Goal: Task Accomplishment & Management: Manage account settings

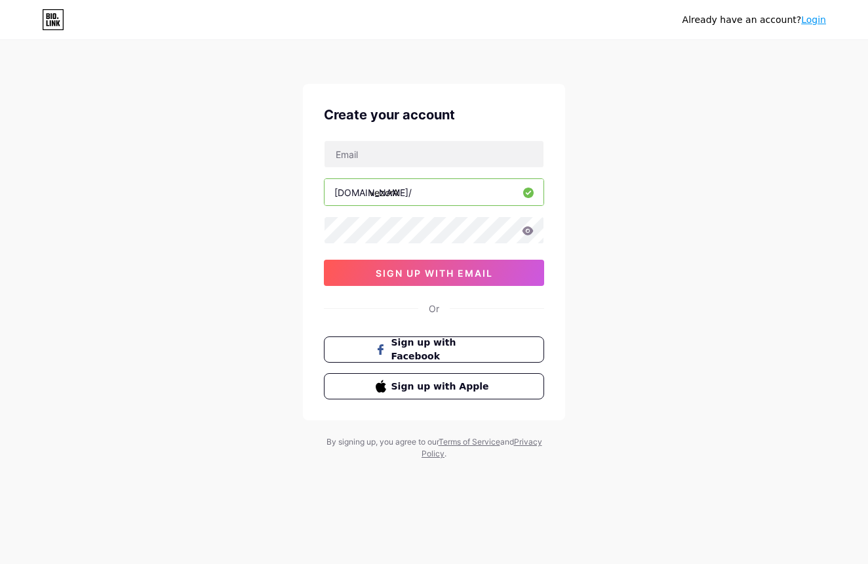
click at [455, 192] on input "vezorA" at bounding box center [433, 192] width 219 height 26
type input "vezora"
click at [559, 242] on div "Create your account [DOMAIN_NAME]/ vezora 0cAFcWeA6VPUWF91cStHMPz9XYSihpgf3srQc…" at bounding box center [434, 252] width 262 height 336
click at [448, 141] on input "text" at bounding box center [433, 154] width 219 height 26
type input "[EMAIL_ADDRESS][DOMAIN_NAME]"
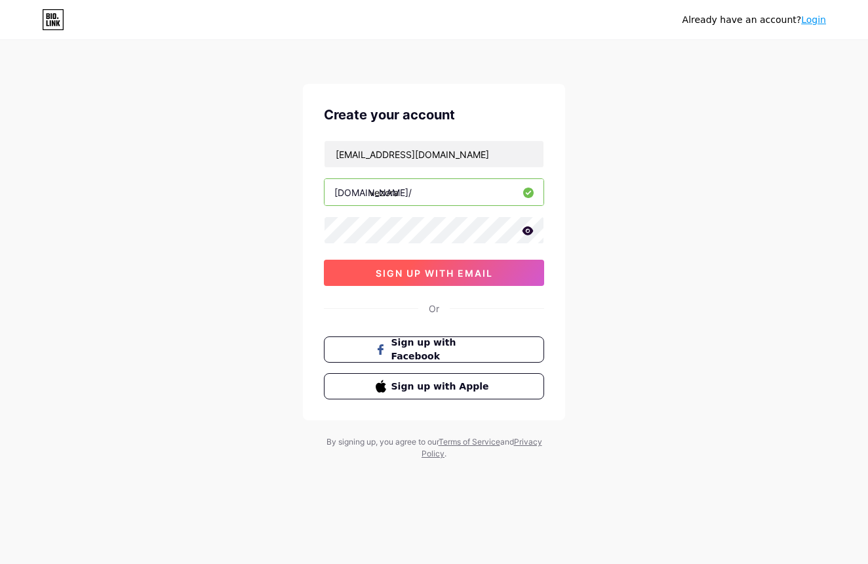
click at [379, 277] on span "sign up with email" at bounding box center [434, 272] width 117 height 11
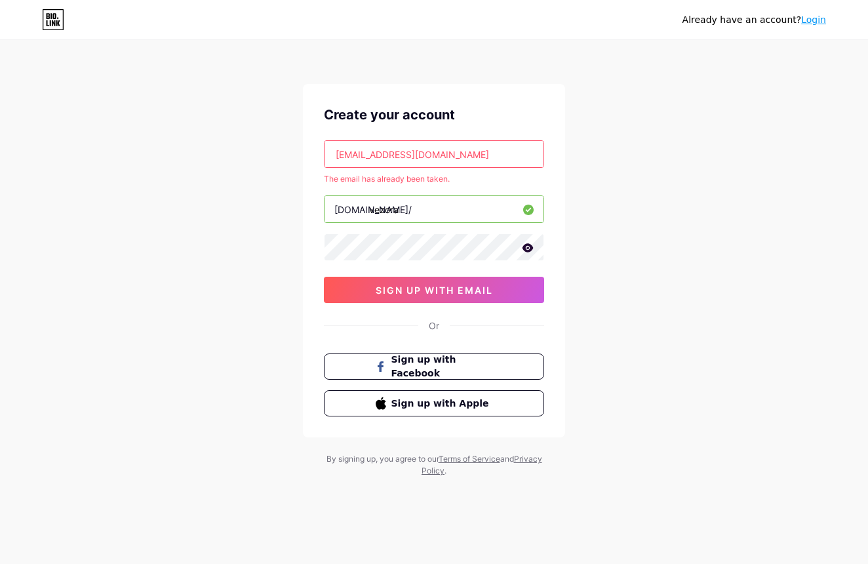
click at [808, 18] on link "Login" at bounding box center [813, 19] width 25 height 10
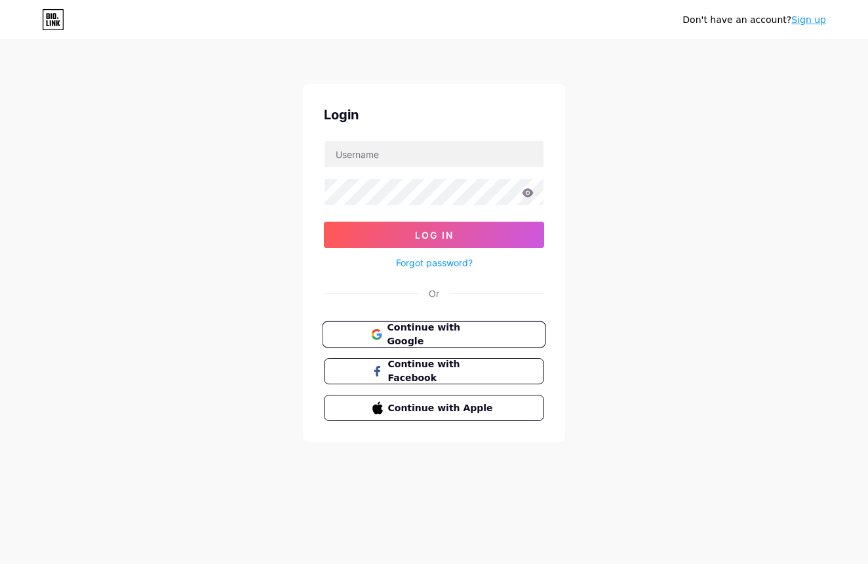
click at [425, 325] on button "Continue with Google" at bounding box center [433, 334] width 223 height 27
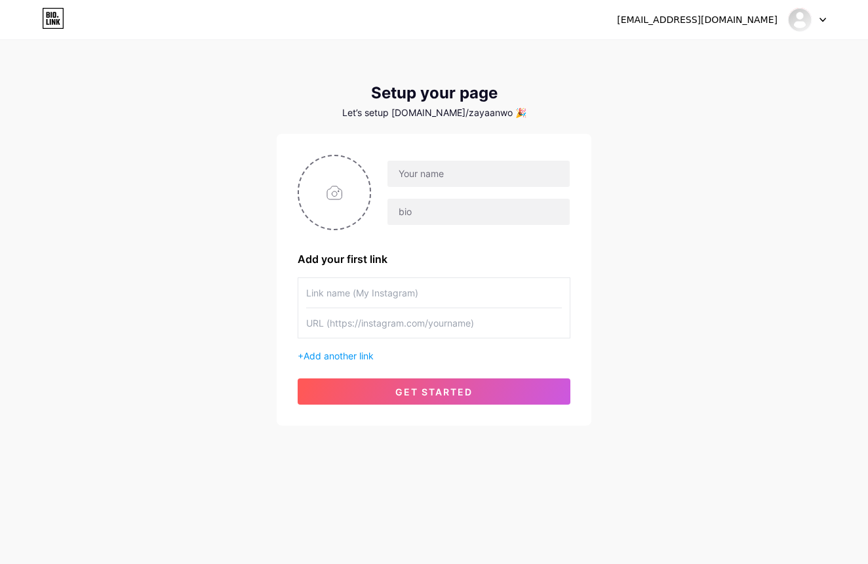
click at [389, 322] on input "text" at bounding box center [434, 322] width 256 height 29
click at [473, 113] on div "Let’s setup bio.link/zayaanwo 🎉" at bounding box center [434, 112] width 315 height 10
click at [495, 113] on div "Let’s setup bio.link/zayaanwo 🎉" at bounding box center [434, 112] width 315 height 10
click at [486, 113] on div "Let’s setup bio.link/zayaanwo 🎉" at bounding box center [434, 112] width 315 height 10
click at [488, 113] on div "Let’s setup bio.link/zayaanwo 🎉" at bounding box center [434, 112] width 315 height 10
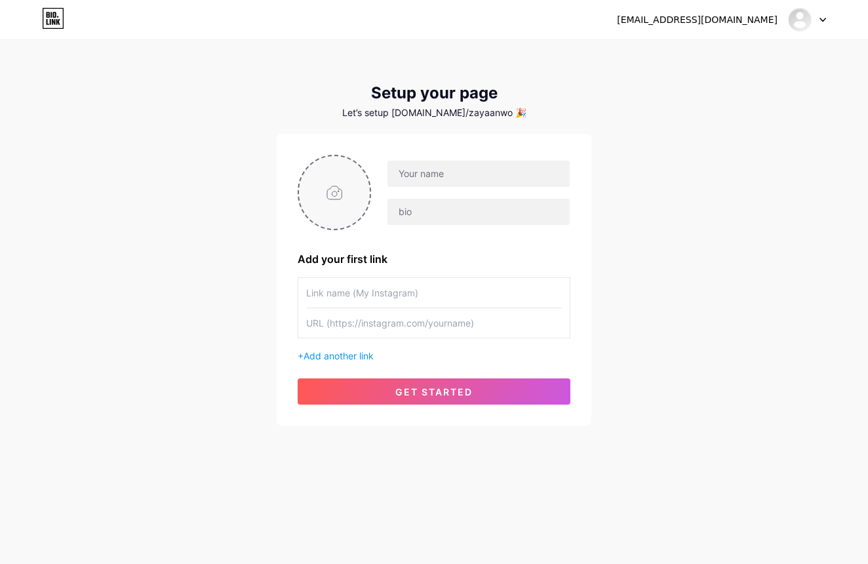
click at [343, 194] on input "file" at bounding box center [334, 192] width 71 height 73
type input "C:\fakepath\9951B18E-8968-4F64-BD68-E95505758D02.PNG"
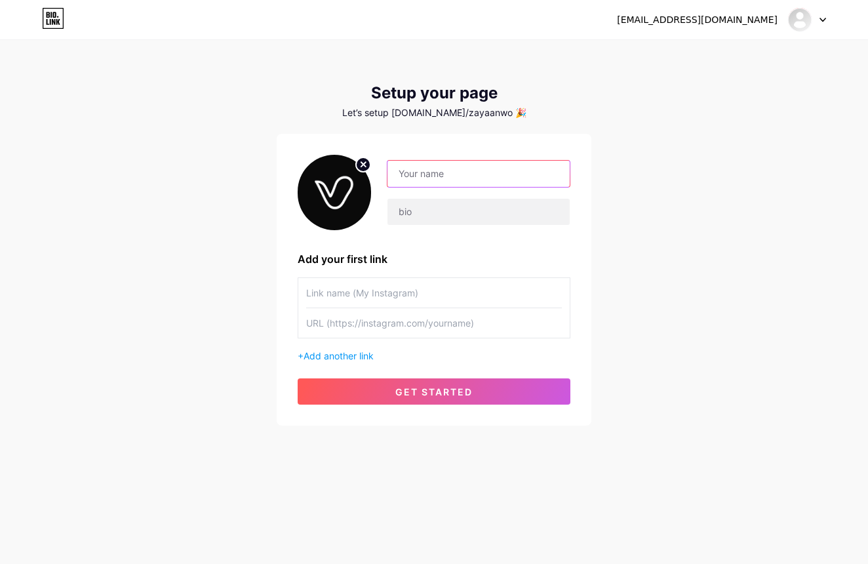
click at [448, 180] on input "text" at bounding box center [478, 174] width 182 height 26
click at [484, 160] on div "Vezora" at bounding box center [479, 174] width 184 height 28
click at [556, 175] on input "Vezora" at bounding box center [478, 174] width 182 height 26
click at [555, 174] on input "Vezora" at bounding box center [478, 174] width 182 height 26
type input "Vezora"
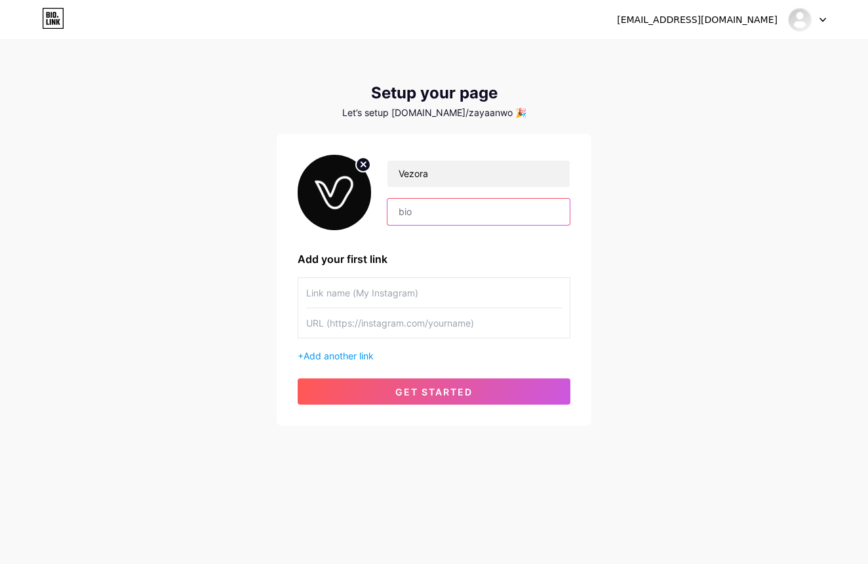
click at [478, 222] on input "text" at bounding box center [478, 212] width 182 height 26
paste input "✦ PREMIUM MOTIVATION ✦"
type input "✦ PREMIUM MOTIVATION ✦"
click at [444, 246] on div "Vezora ✦ PREMIUM MOTIVATION ✦ Add your first link + Add another link get started" at bounding box center [434, 280] width 273 height 250
click at [413, 290] on input "text" at bounding box center [434, 292] width 256 height 29
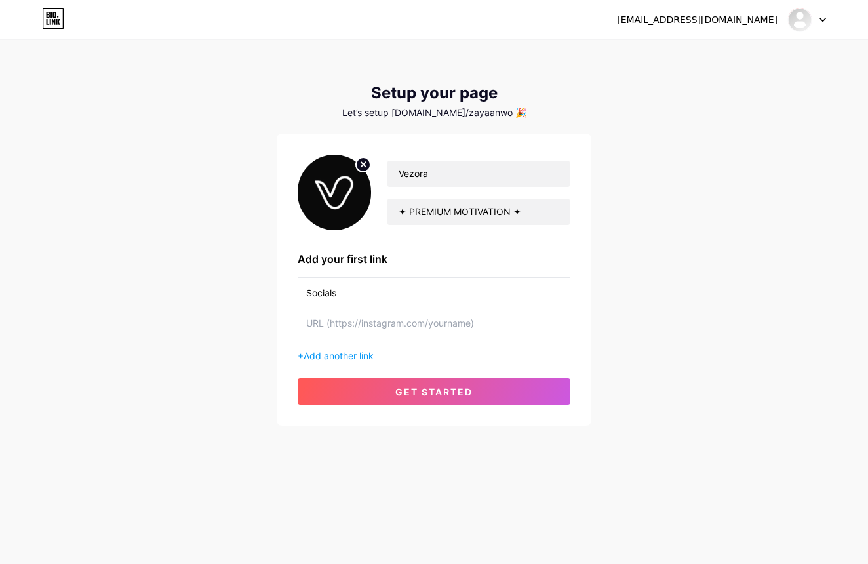
type input "Socials"
click at [400, 332] on input "text" at bounding box center [434, 322] width 256 height 29
paste input "https://www.instagram.com/vezoramotiv/"
type input "https://www.instagram.com/vezoramotiv/"
click at [354, 353] on span "Add another link" at bounding box center [338, 355] width 70 height 11
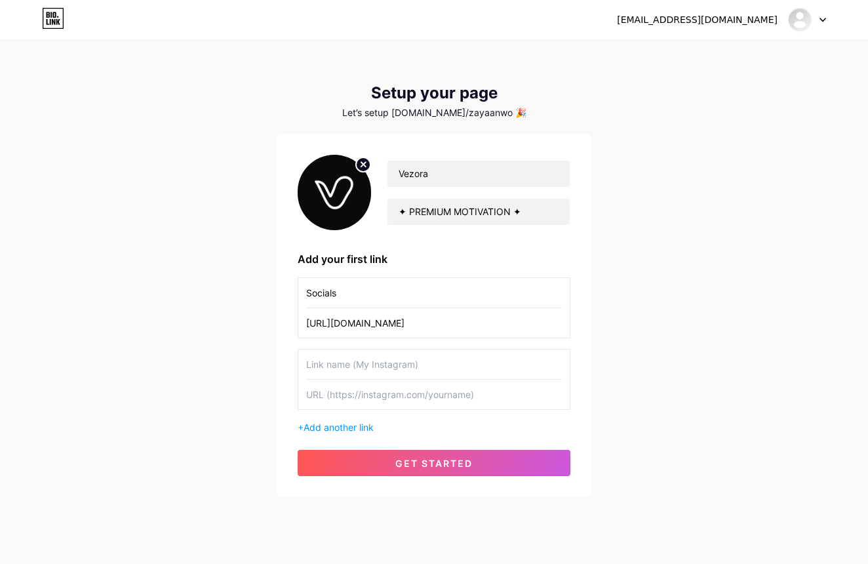
click at [410, 293] on input "Socials" at bounding box center [434, 292] width 256 height 29
type input "INSTAGRAM"
click at [377, 355] on input "text" at bounding box center [434, 363] width 256 height 29
type input "YOUTUBE"
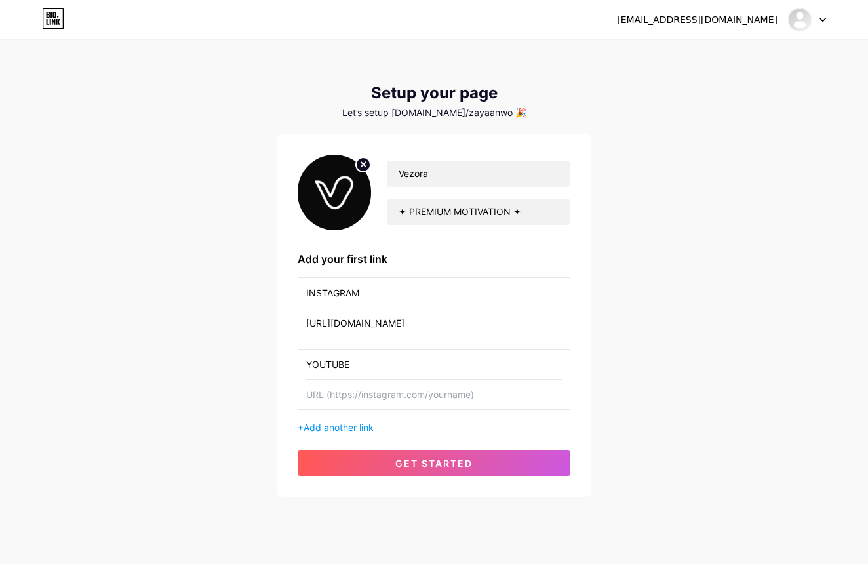
click at [349, 431] on span "Add another link" at bounding box center [338, 426] width 70 height 11
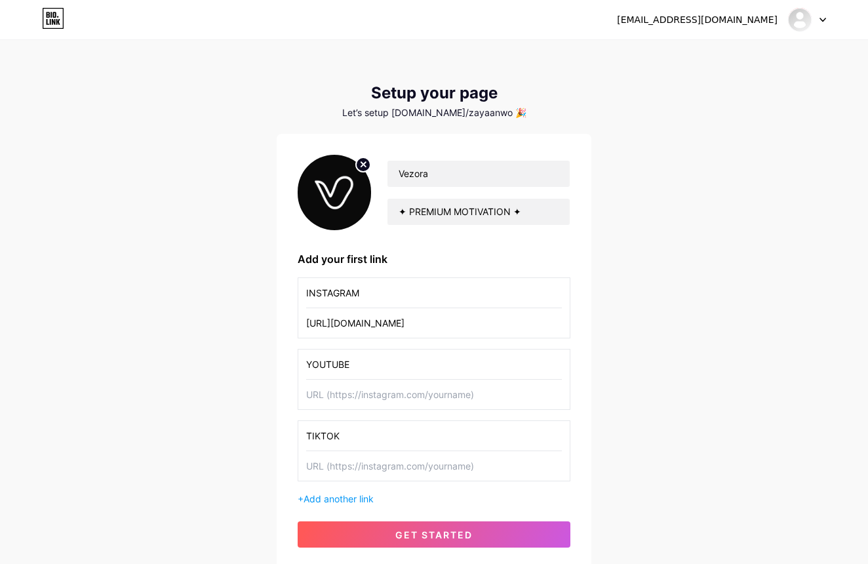
type input "TIKTOK"
click at [367, 392] on input "text" at bounding box center [434, 393] width 256 height 29
paste input "https://youtube.com/@vezoramotiv?si=YtIQIYG4PkDEGGlq"
type input "https://youtube.com/@vezoramotiv?si=YtIQIYG4PkDEGGlq"
click at [343, 453] on input "text" at bounding box center [434, 465] width 256 height 29
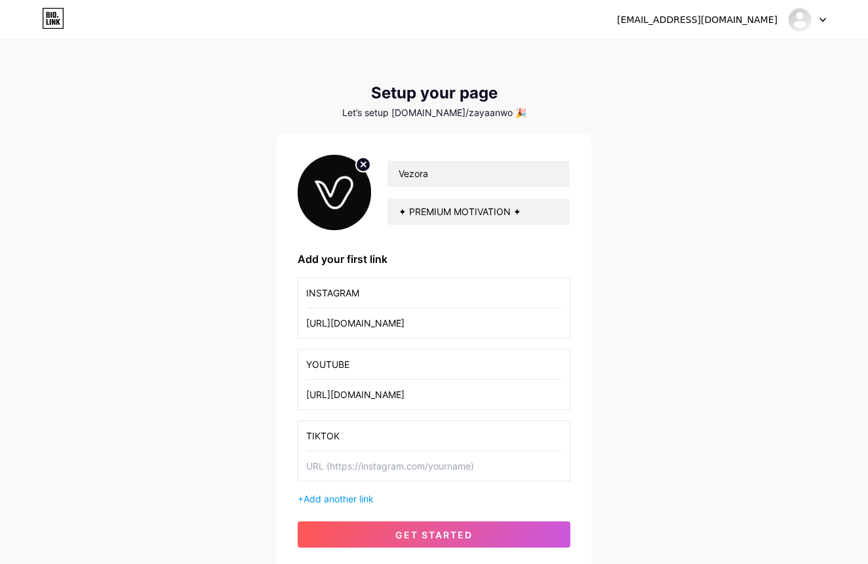
paste input "https://www.tiktok.com/@vezoramotiv?is_from_webapp=1&sender_device=pc"
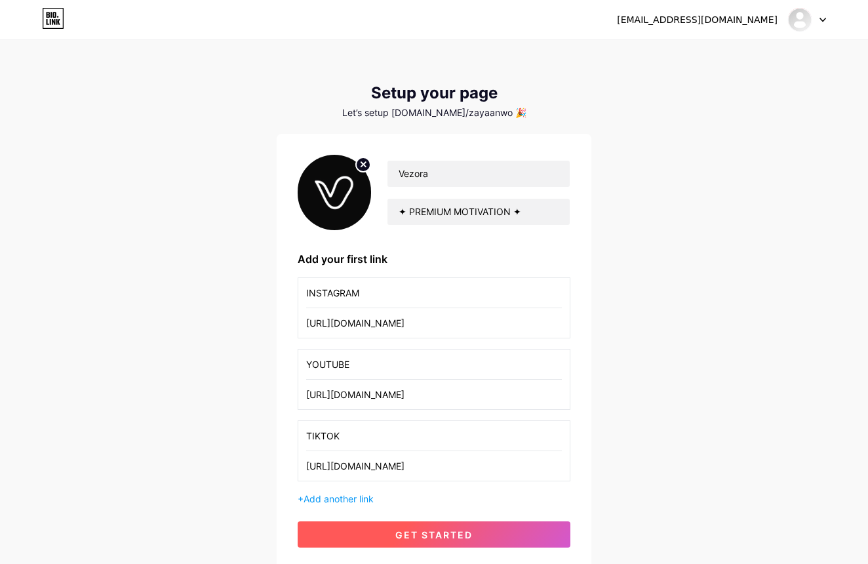
type input "https://www.tiktok.com/@vezoramotiv?is_from_webapp=1&sender_device=pc"
click at [356, 538] on button "get started" at bounding box center [434, 534] width 273 height 26
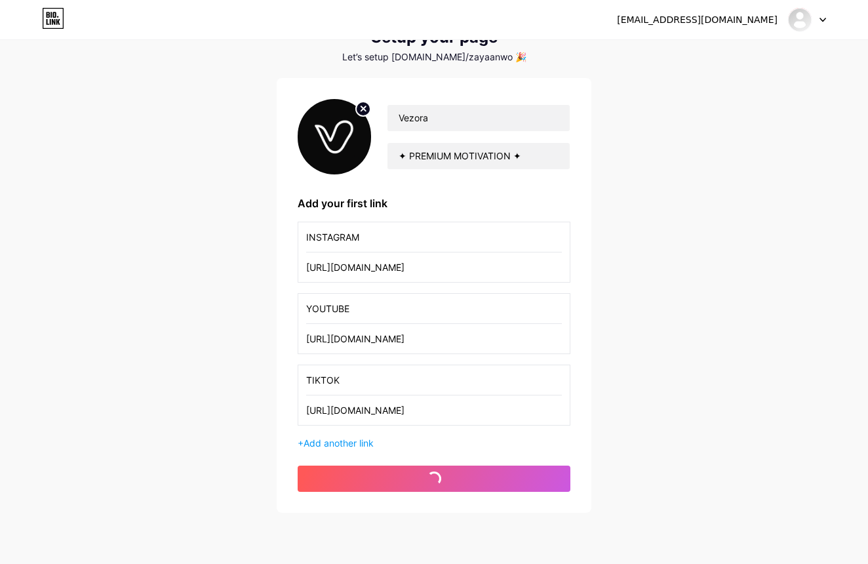
scroll to position [56, 0]
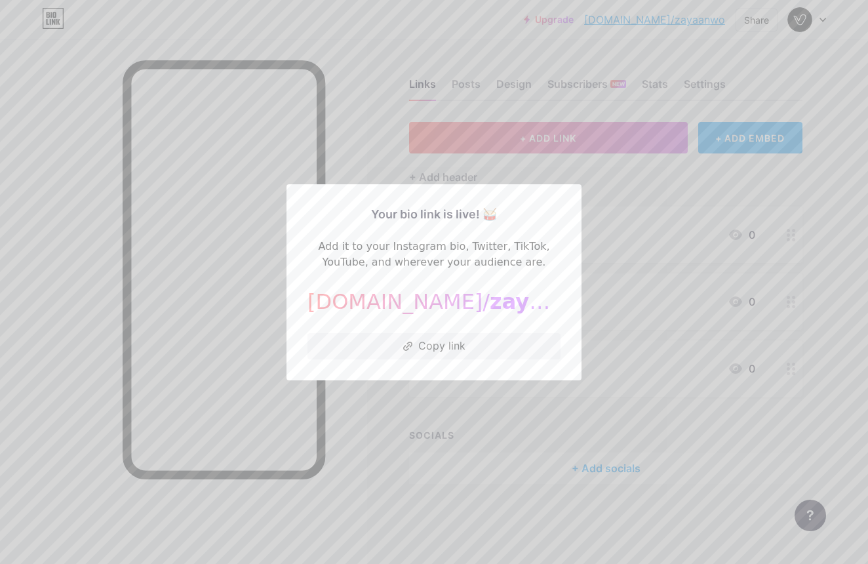
click at [490, 297] on span "zayaanwo" at bounding box center [548, 301] width 117 height 25
click at [493, 389] on div at bounding box center [434, 282] width 868 height 564
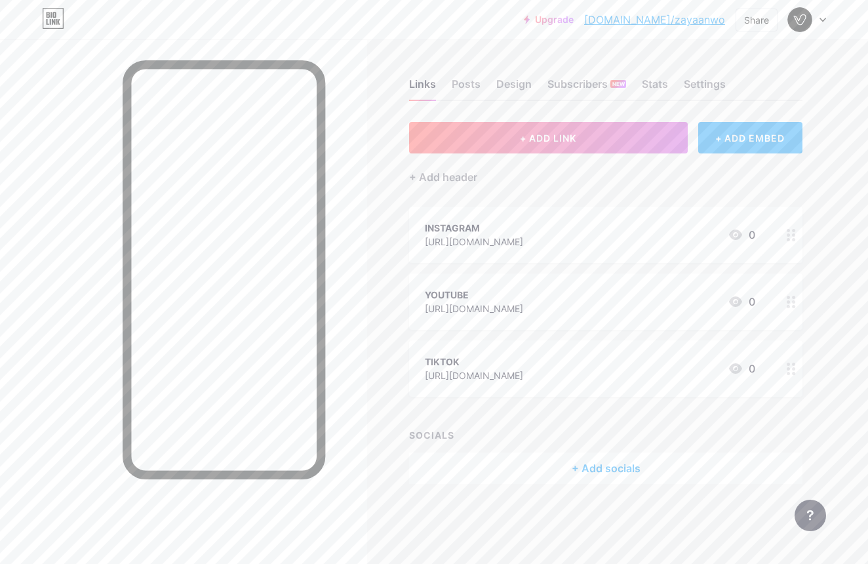
click at [739, 128] on div "+ ADD EMBED" at bounding box center [750, 137] width 104 height 31
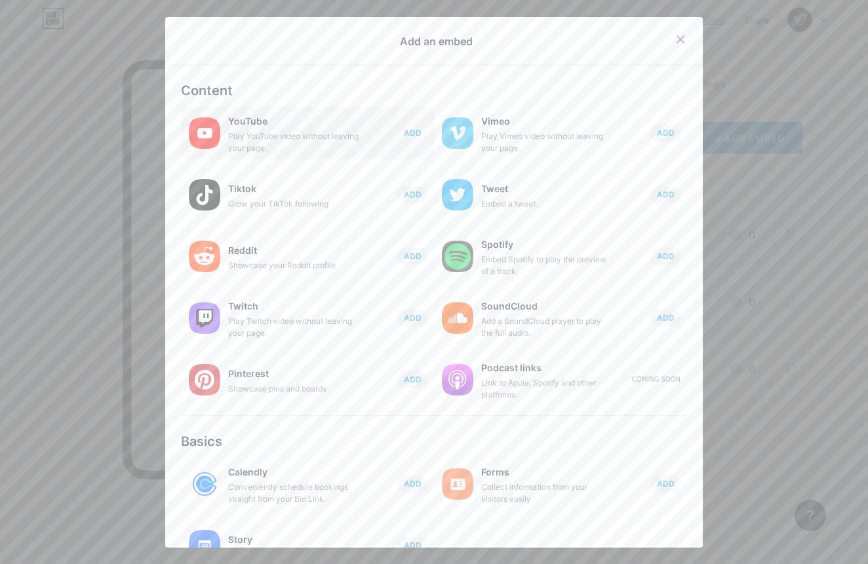
click at [417, 134] on span "ADD" at bounding box center [413, 132] width 18 height 11
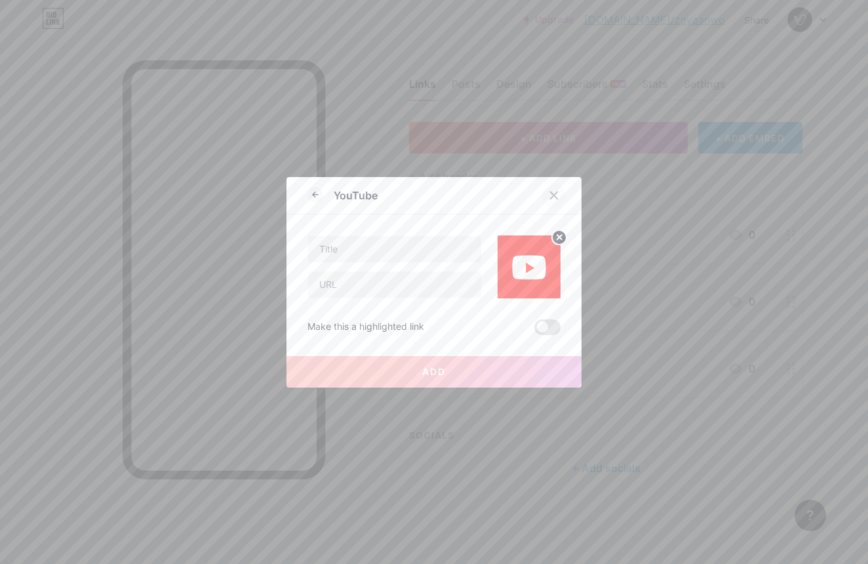
click at [556, 197] on icon at bounding box center [554, 194] width 7 height 7
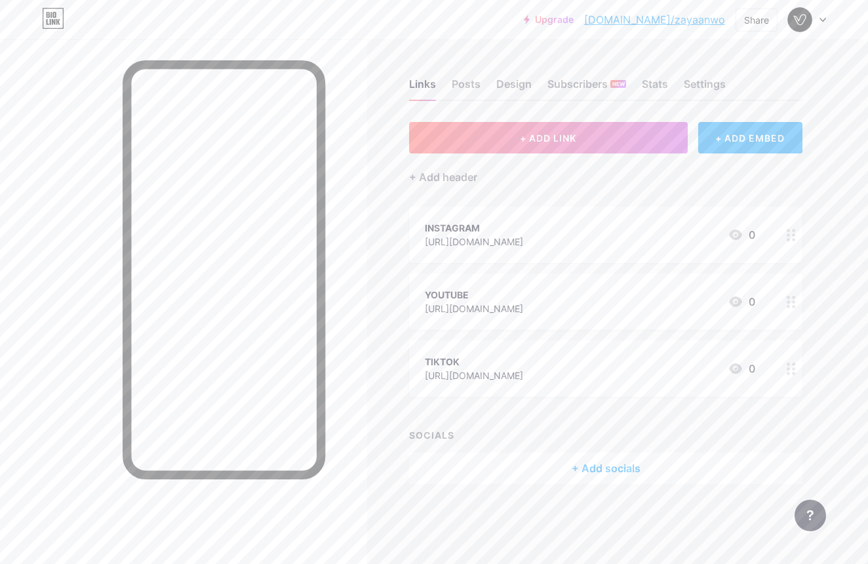
click at [786, 230] on div at bounding box center [791, 234] width 22 height 56
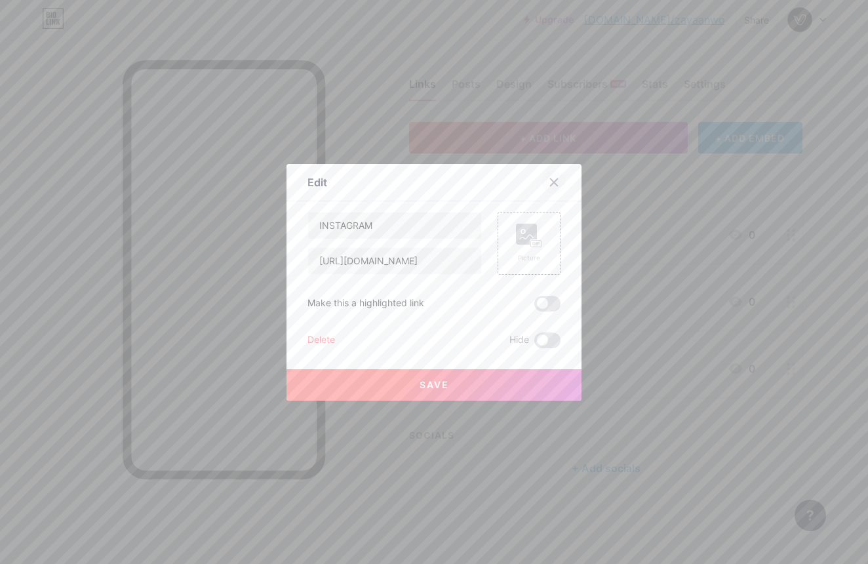
click at [560, 182] on div at bounding box center [554, 182] width 24 height 24
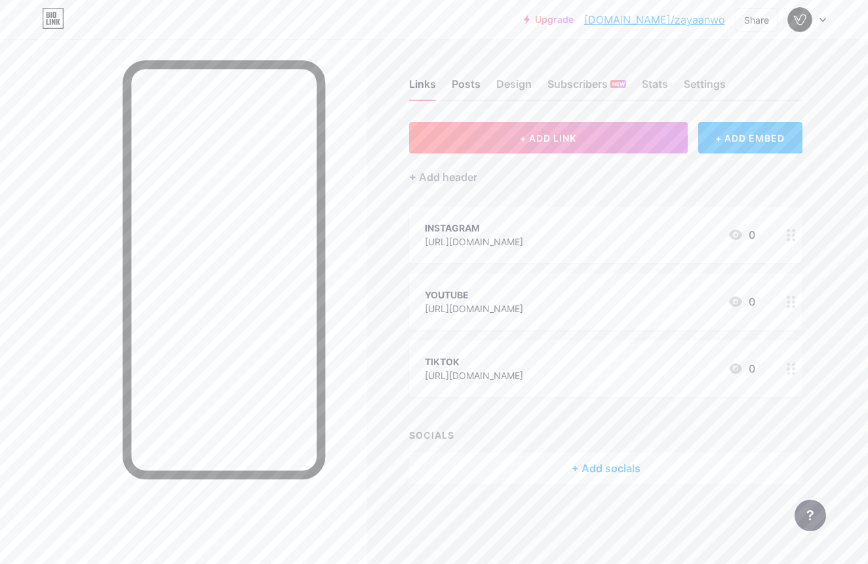
click at [476, 79] on div "Posts" at bounding box center [466, 88] width 29 height 24
click at [578, 87] on div "Subscribers NEW" at bounding box center [586, 88] width 79 height 24
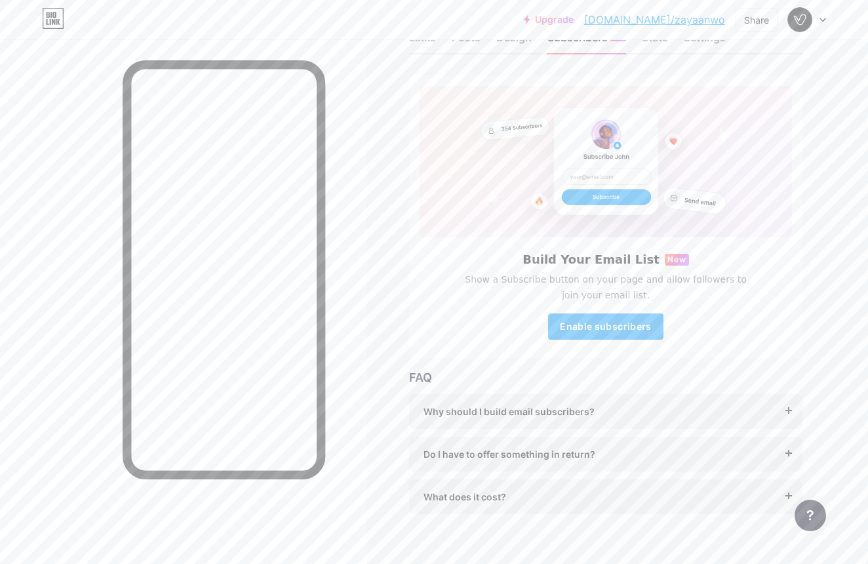
scroll to position [48, 0]
click at [515, 387] on div "FAQ Why should I build email subscribers? Email is the only reliable medium to …" at bounding box center [605, 439] width 393 height 145
click at [511, 396] on div "Why should I build email subscribers? Email is the only reliable medium to buil…" at bounding box center [605, 410] width 393 height 35
click at [507, 406] on span "Why should I build email subscribers?" at bounding box center [508, 410] width 171 height 14
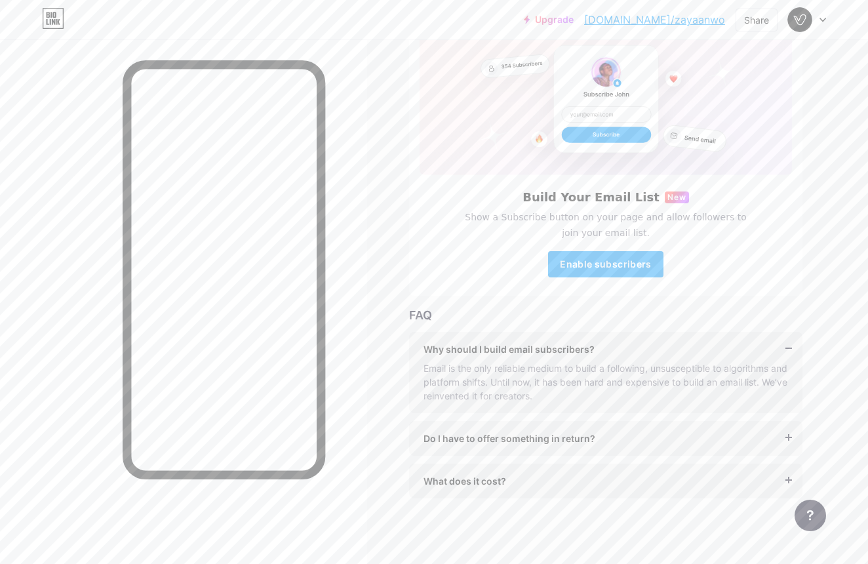
scroll to position [109, 0]
click at [532, 433] on span "Do I have to offer something in return?" at bounding box center [509, 438] width 172 height 14
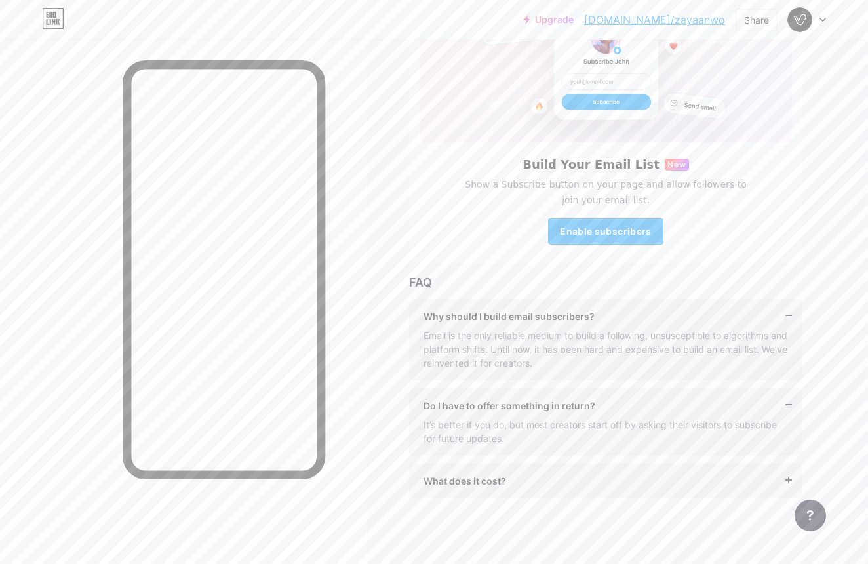
scroll to position [142, 0]
click at [554, 469] on div "What does it cost? It’s free to get started, and you can accept unlimited subsc…" at bounding box center [605, 480] width 393 height 35
click at [551, 477] on div "What does it cost?" at bounding box center [605, 481] width 364 height 14
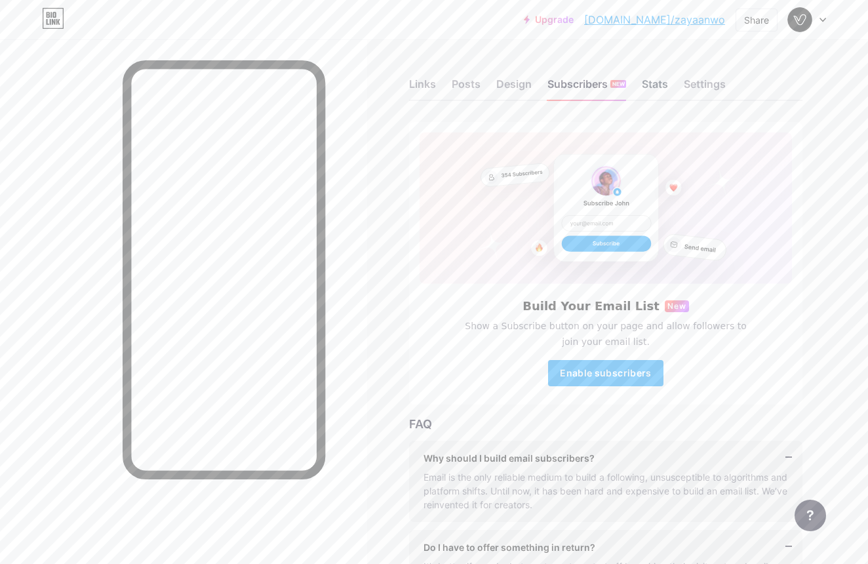
scroll to position [0, 0]
click at [659, 83] on div "Stats" at bounding box center [655, 88] width 26 height 24
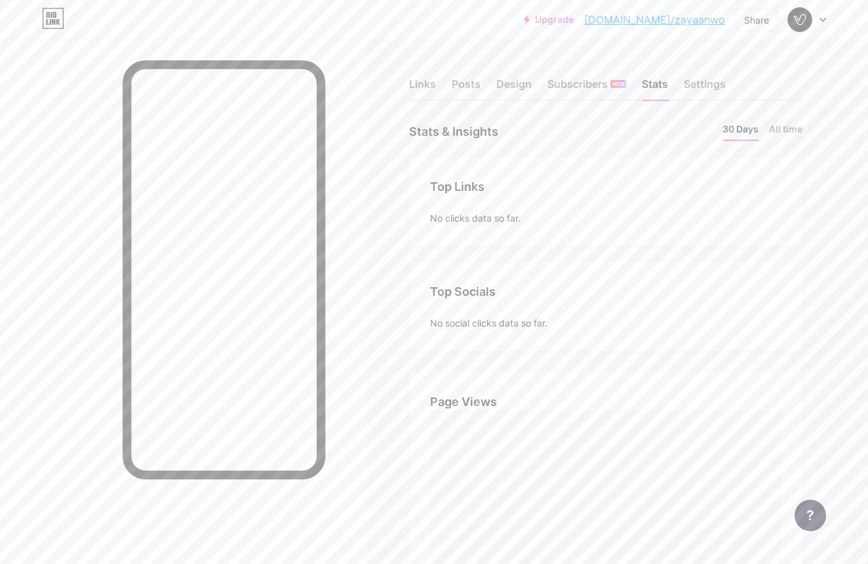
scroll to position [10, 0]
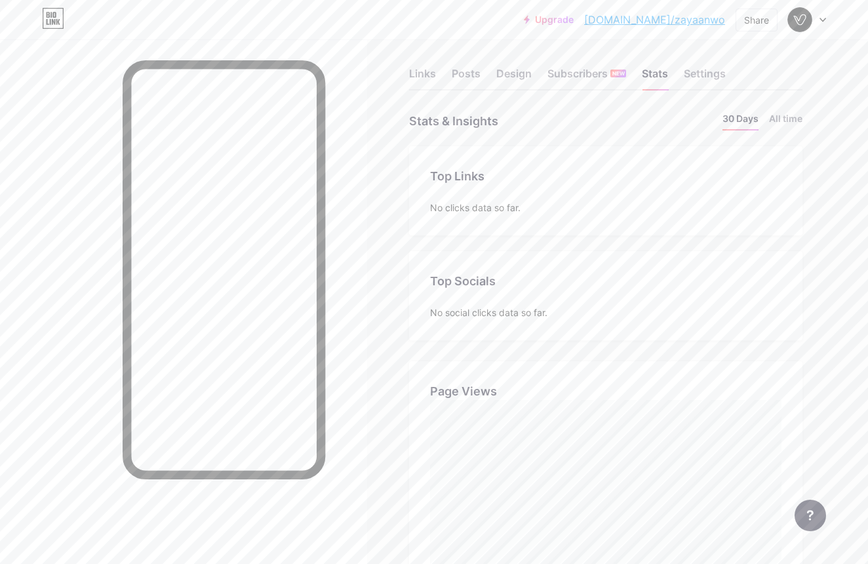
click at [701, 65] on div "Links Posts Design Subscribers NEW Stats Settings" at bounding box center [605, 68] width 393 height 46
click at [697, 69] on div "Settings" at bounding box center [705, 78] width 42 height 24
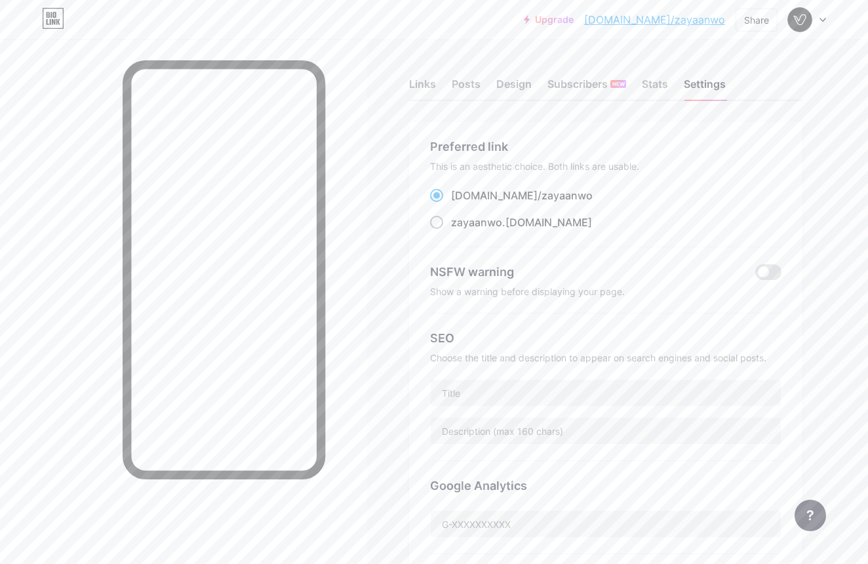
click at [503, 224] on div "zayaanwo .bio.link" at bounding box center [521, 222] width 141 height 16
click at [459, 230] on input "zayaanwo .bio.link" at bounding box center [455, 234] width 9 height 9
radio input "true"
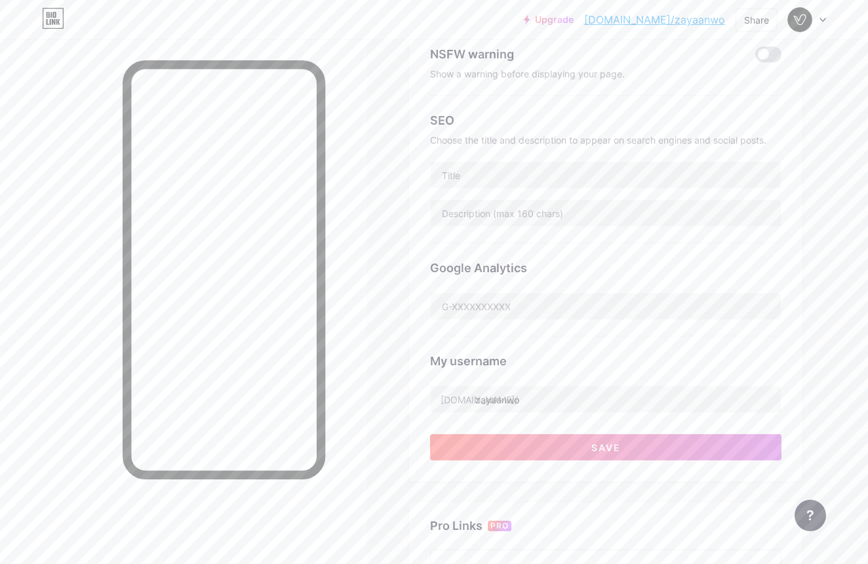
scroll to position [220, 0]
click at [537, 389] on input "zayaanwo" at bounding box center [606, 397] width 350 height 26
type input "z"
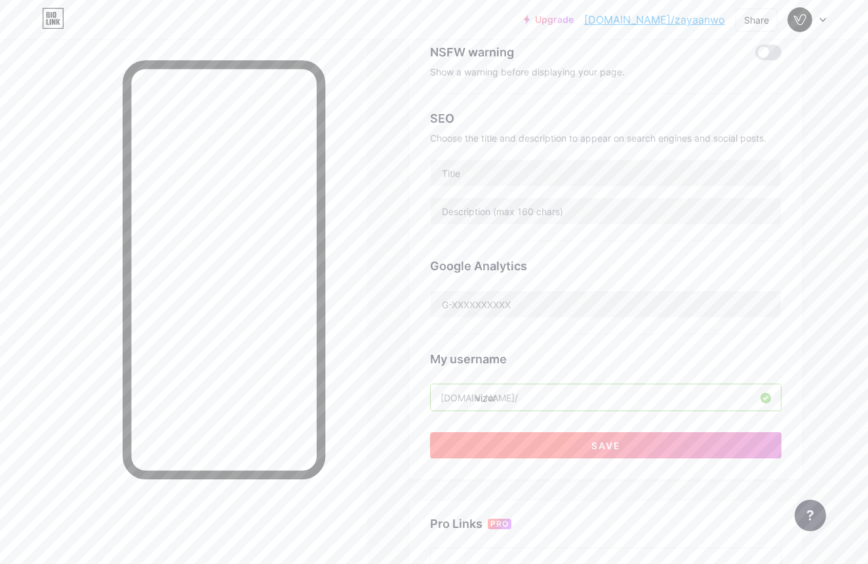
drag, startPoint x: 537, startPoint y: 389, endPoint x: 567, endPoint y: 445, distance: 63.3
click at [567, 445] on button "Save" at bounding box center [605, 445] width 351 height 26
click at [561, 407] on input "vizor" at bounding box center [606, 397] width 350 height 26
type input "vezora"
click at [511, 442] on button "Save" at bounding box center [605, 445] width 351 height 26
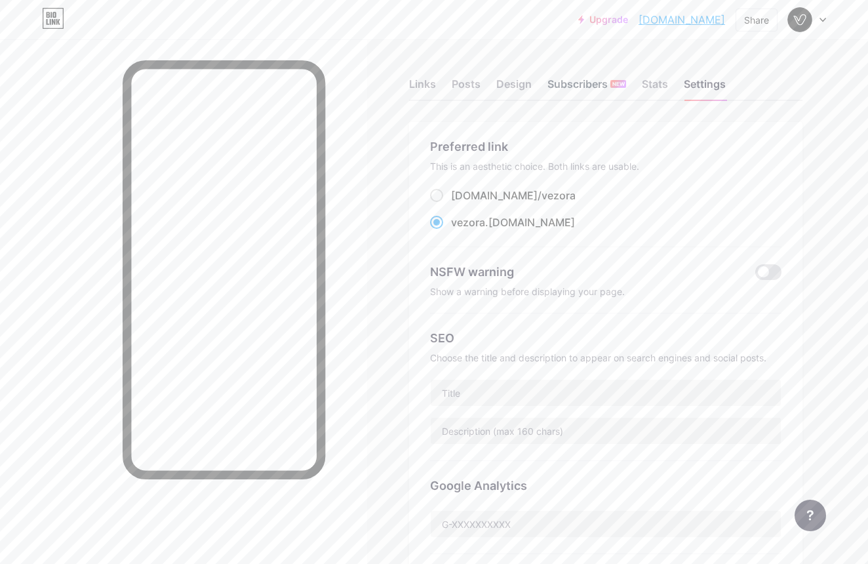
scroll to position [0, 0]
click at [469, 83] on div "Posts" at bounding box center [466, 88] width 29 height 24
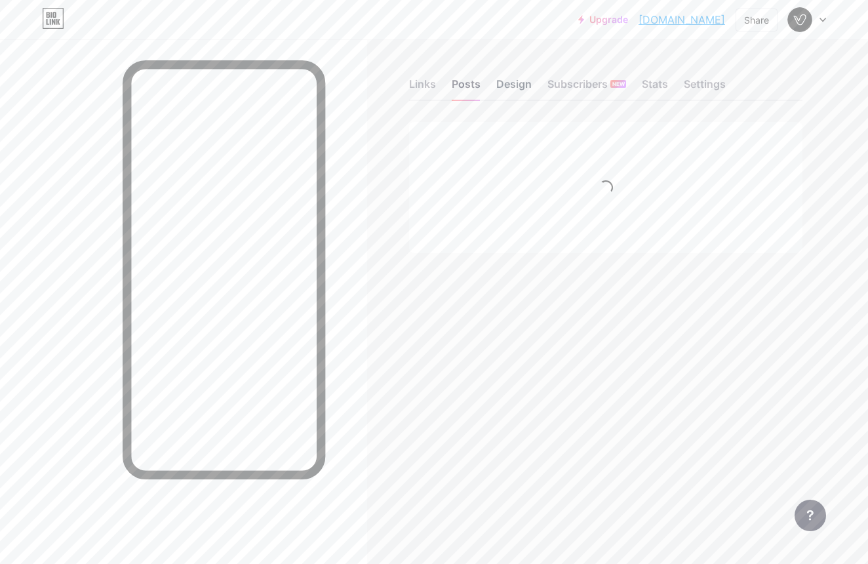
click at [504, 77] on div "Design" at bounding box center [513, 88] width 35 height 24
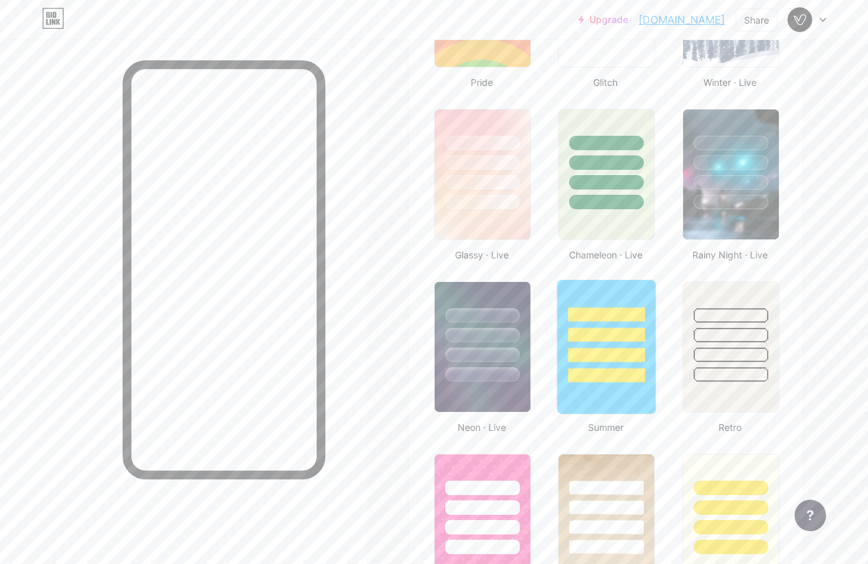
scroll to position [640, 0]
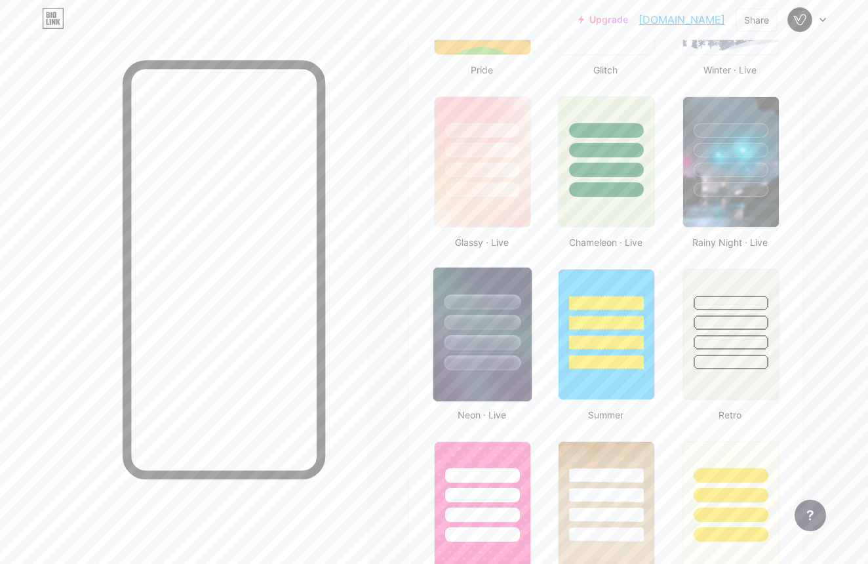
click at [502, 333] on div at bounding box center [482, 318] width 98 height 103
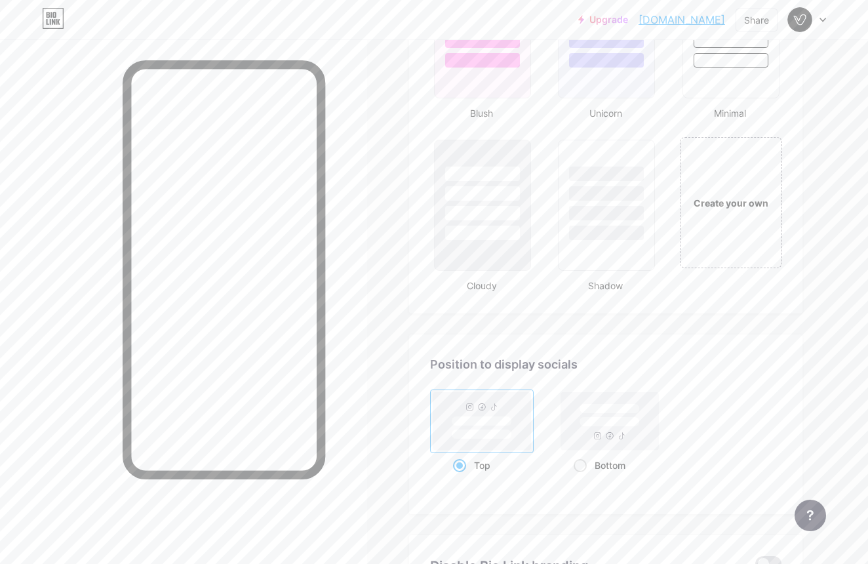
scroll to position [1454, 0]
click at [702, 223] on div "Create your own" at bounding box center [731, 206] width 106 height 135
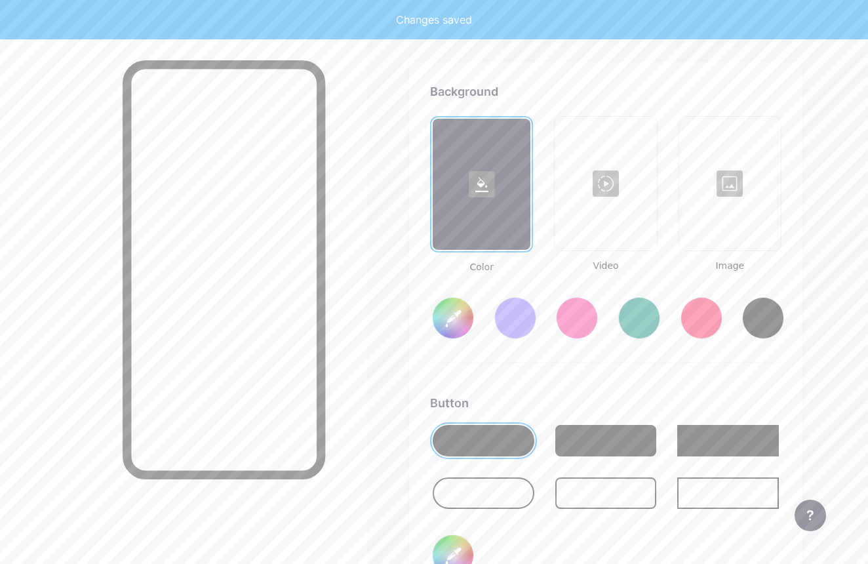
scroll to position [1740, 0]
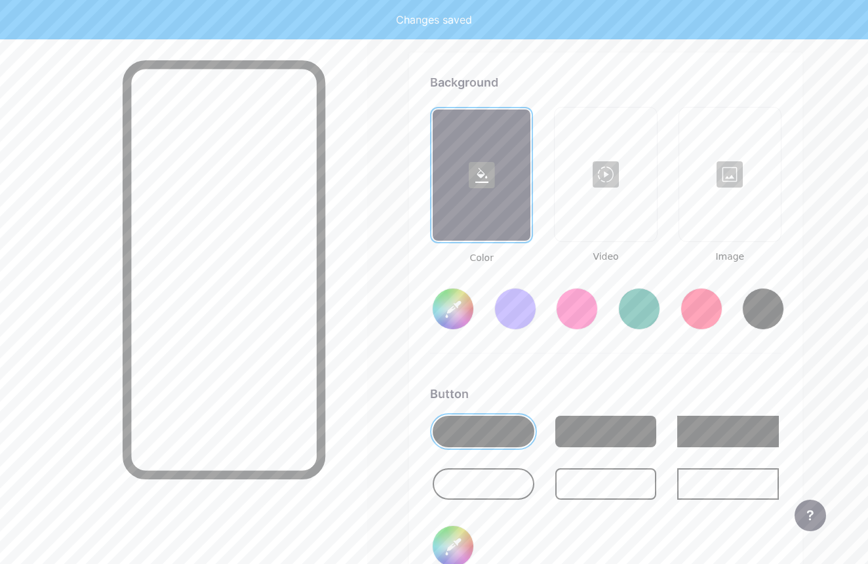
type input "#ffffff"
type input "#000000"
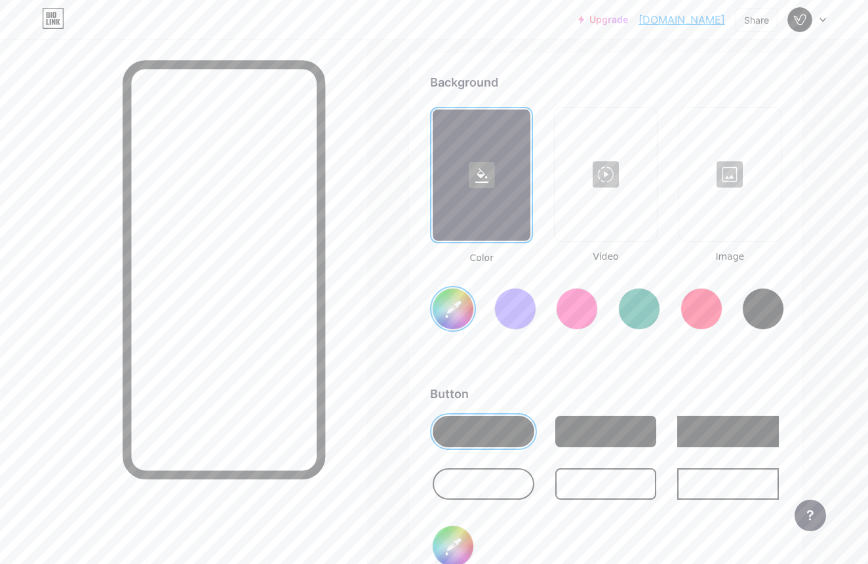
click at [589, 179] on div at bounding box center [605, 174] width 99 height 131
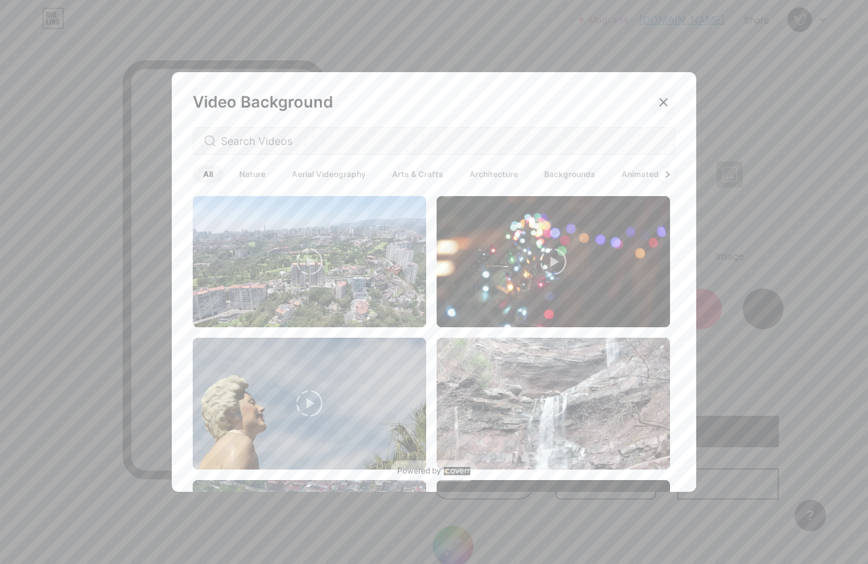
click at [664, 106] on icon at bounding box center [663, 102] width 10 height 10
click at [666, 102] on div "Background Color Video Image Video Background All Nature Aerial Videography Art…" at bounding box center [605, 461] width 351 height 776
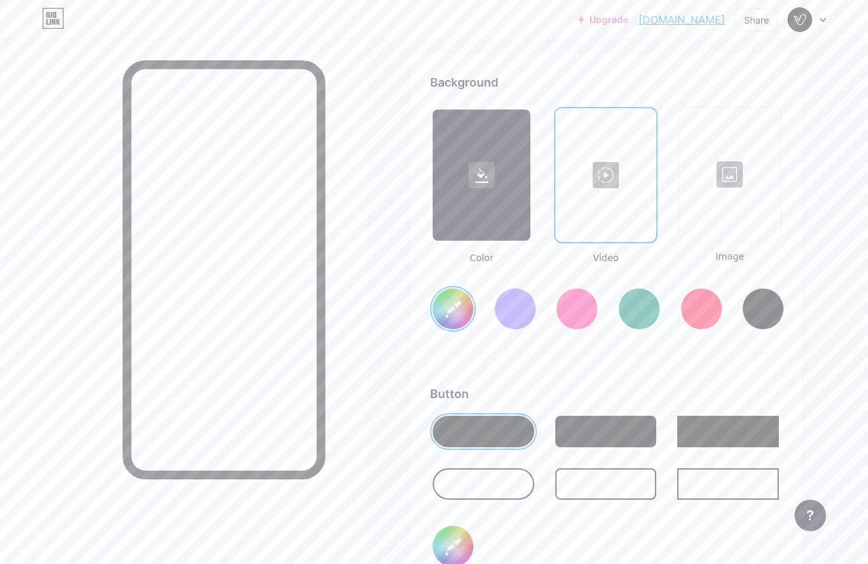
click at [632, 270] on div "#ffffff" at bounding box center [605, 298] width 351 height 67
click at [737, 181] on div at bounding box center [729, 174] width 99 height 131
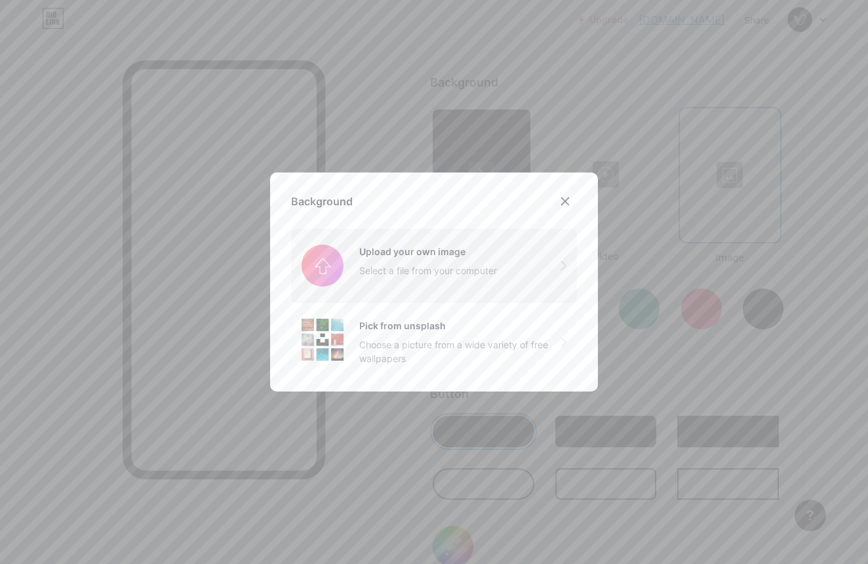
click at [444, 261] on input "file" at bounding box center [434, 265] width 286 height 73
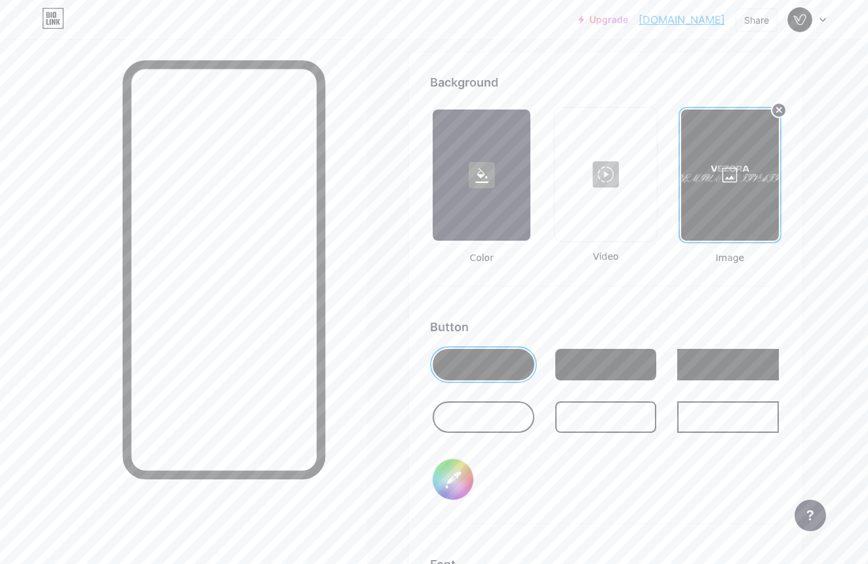
click at [490, 417] on div at bounding box center [484, 416] width 102 height 31
click at [570, 364] on div at bounding box center [606, 364] width 102 height 31
click at [445, 473] on input "#000000" at bounding box center [453, 479] width 41 height 41
type input "#ffffff"
click at [779, 109] on circle at bounding box center [779, 110] width 16 height 16
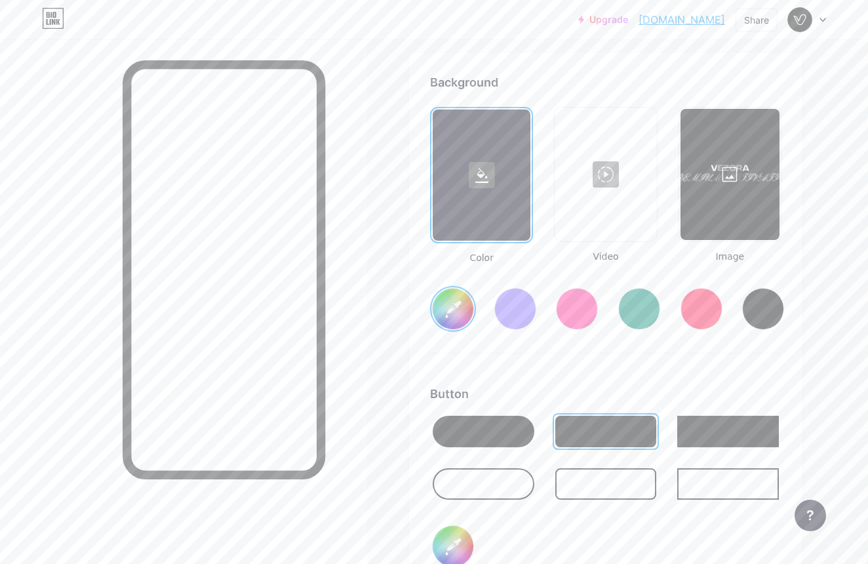
click at [758, 317] on div at bounding box center [763, 309] width 42 height 42
type input "#000000"
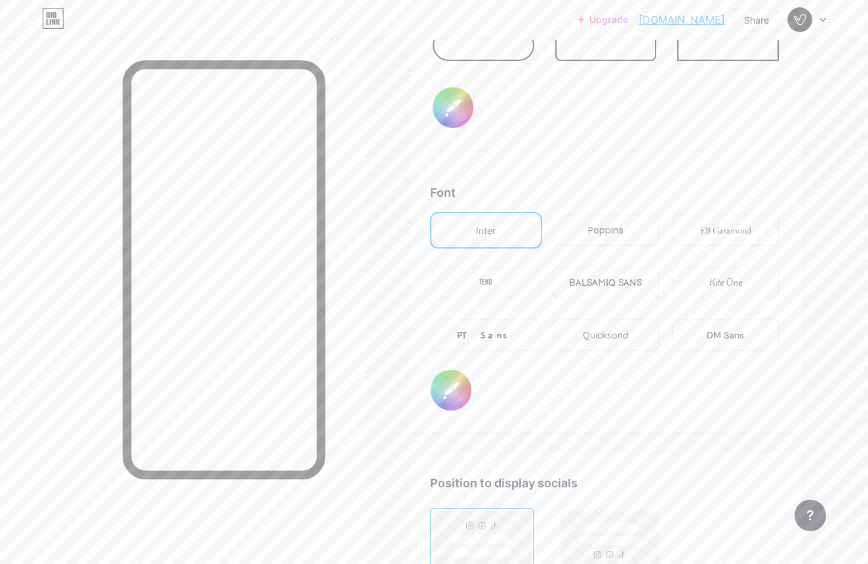
scroll to position [2179, 0]
click at [613, 225] on div "Poppins" at bounding box center [605, 230] width 35 height 14
click at [520, 234] on div "Inter" at bounding box center [486, 229] width 107 height 31
click at [636, 284] on div "BALSAMIQ SANS" at bounding box center [605, 282] width 73 height 14
click at [501, 284] on div "TEKO" at bounding box center [486, 281] width 107 height 31
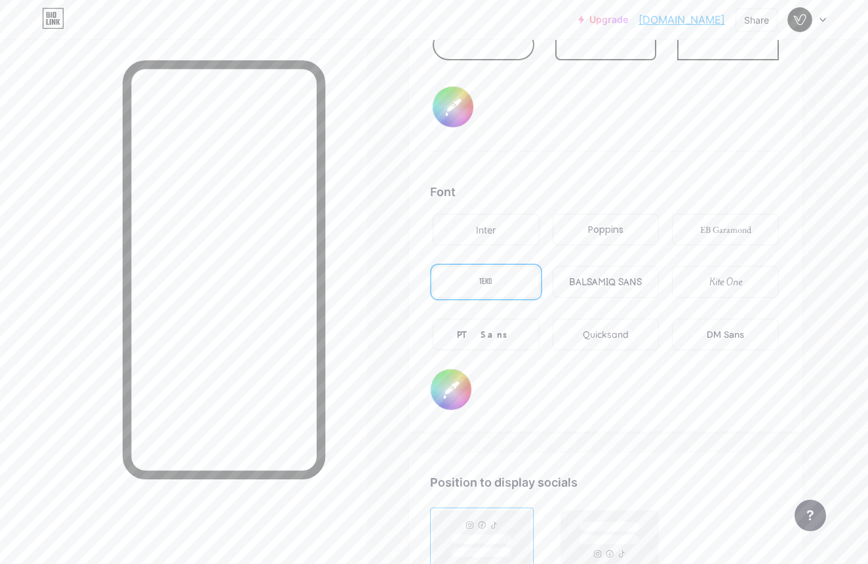
click at [473, 221] on div "Inter" at bounding box center [486, 229] width 107 height 31
click at [592, 225] on div "Poppins" at bounding box center [605, 230] width 35 height 14
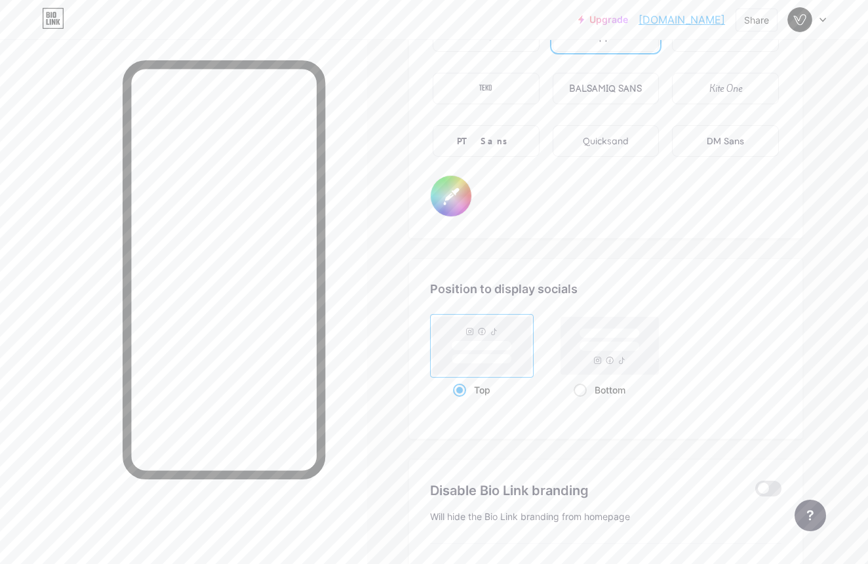
scroll to position [2373, 0]
click at [589, 368] on rect at bounding box center [610, 345] width 98 height 58
click at [582, 401] on input "Bottom" at bounding box center [577, 405] width 9 height 9
radio input "true"
click at [509, 347] on rect at bounding box center [482, 345] width 60 height 10
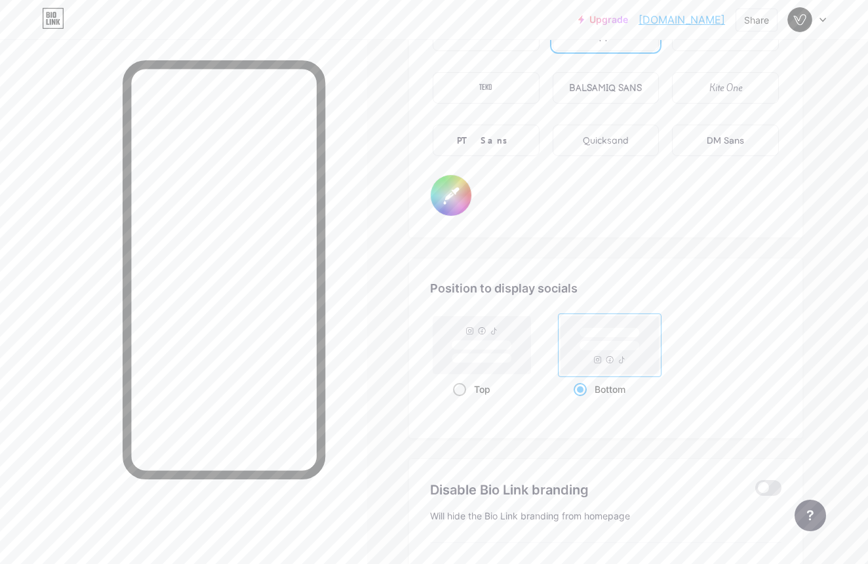
click at [461, 401] on input "Top" at bounding box center [457, 405] width 9 height 9
radio input "true"
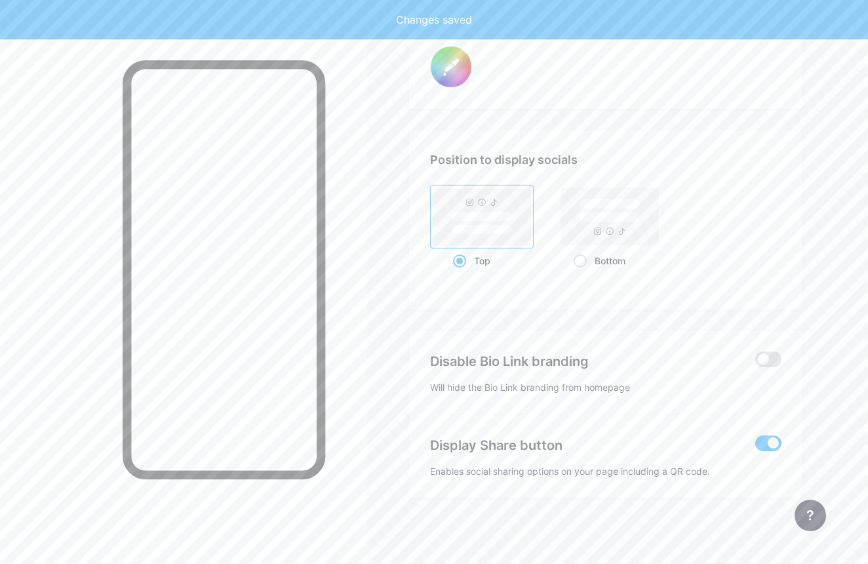
scroll to position [2502, 0]
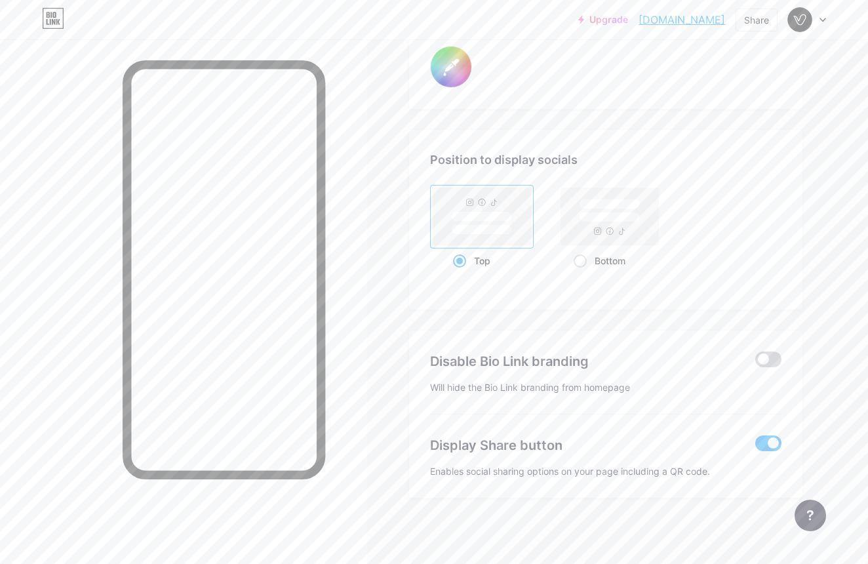
click at [767, 358] on span at bounding box center [768, 359] width 26 height 16
click at [755, 362] on input "checkbox" at bounding box center [755, 362] width 0 height 0
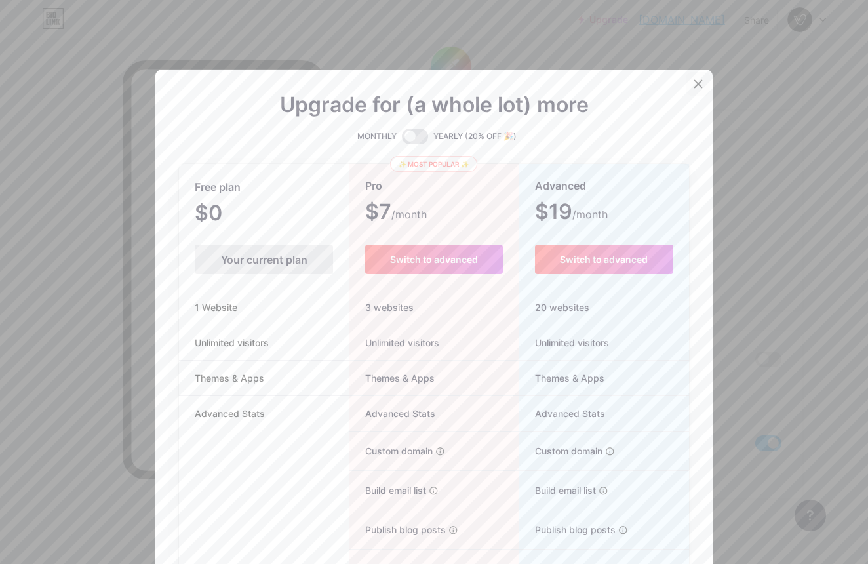
click at [697, 85] on icon at bounding box center [698, 84] width 7 height 7
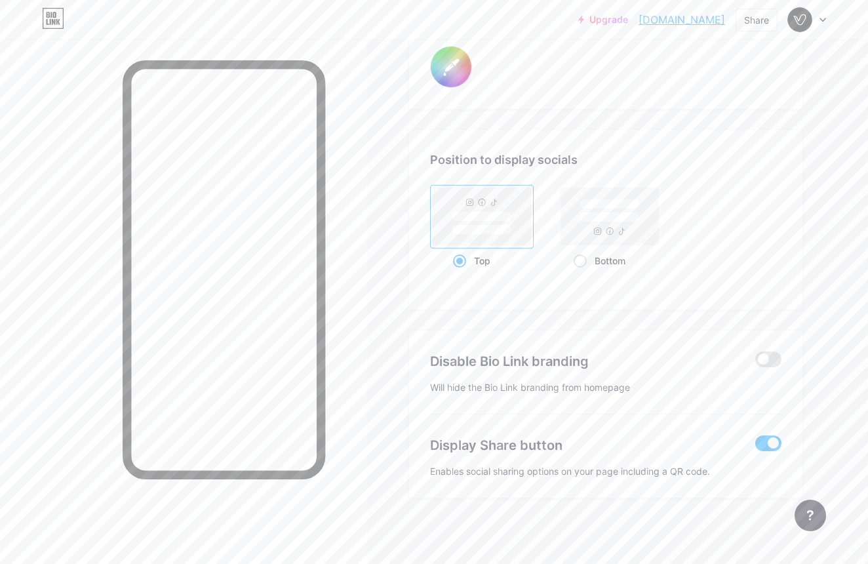
click at [762, 448] on span at bounding box center [768, 443] width 26 height 16
click at [755, 446] on input "checkbox" at bounding box center [755, 446] width 0 height 0
click at [762, 448] on span at bounding box center [768, 443] width 26 height 16
click at [755, 446] on input "checkbox" at bounding box center [755, 446] width 0 height 0
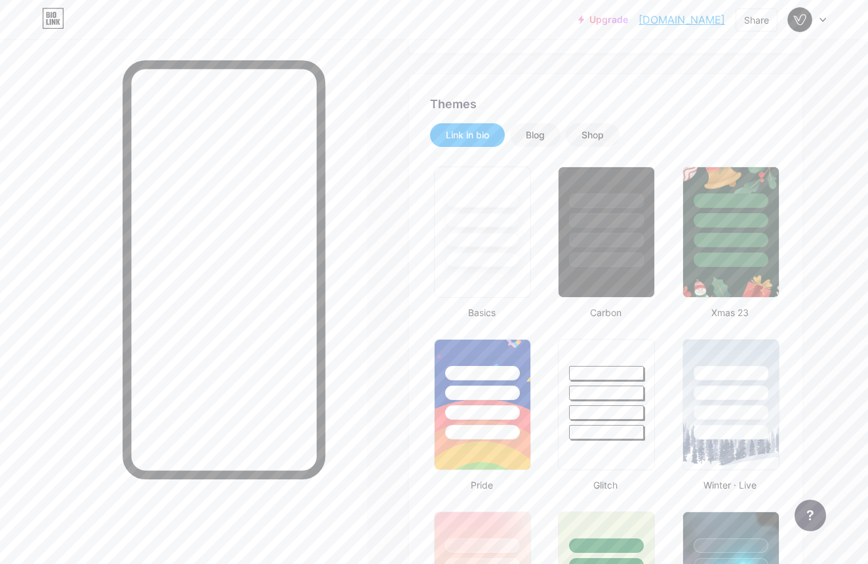
scroll to position [224, 0]
click at [552, 132] on div "Blog" at bounding box center [535, 136] width 50 height 24
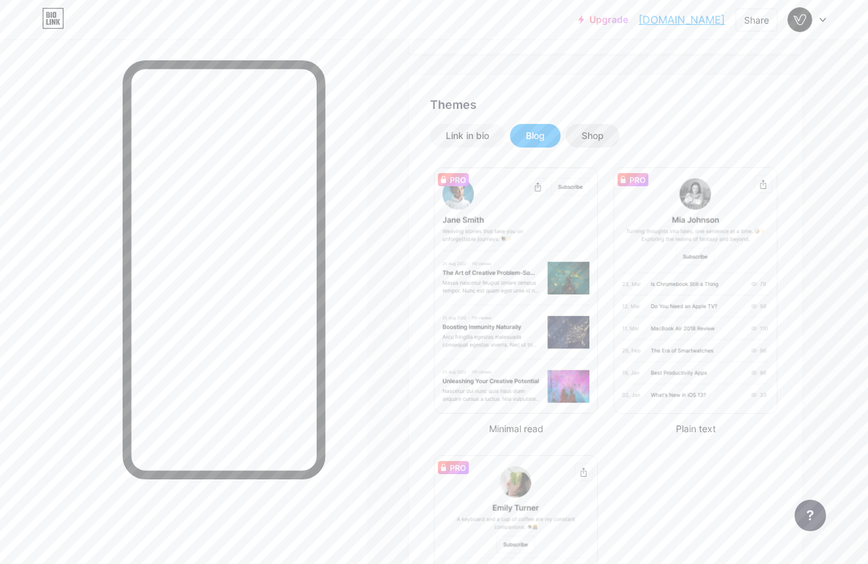
click at [608, 140] on div "Shop" at bounding box center [593, 136] width 54 height 24
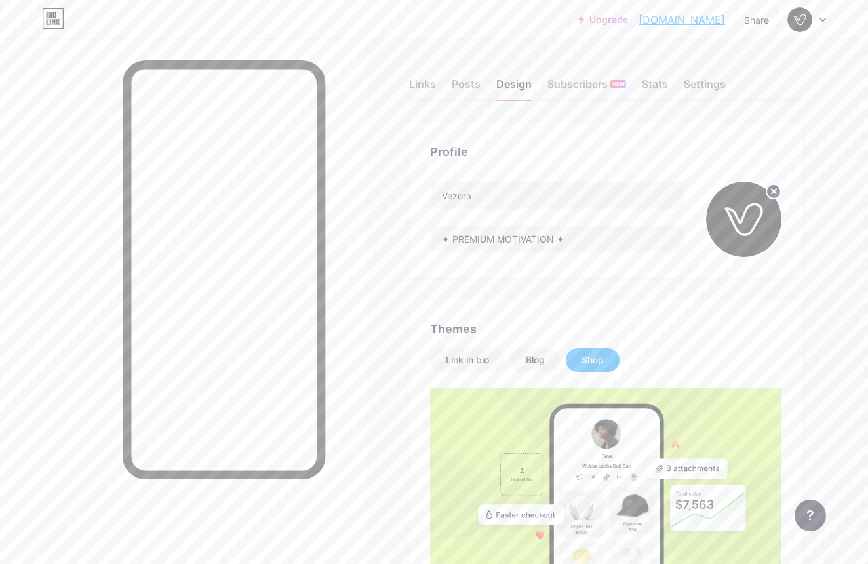
scroll to position [0, 0]
click at [417, 81] on div "Links" at bounding box center [422, 88] width 27 height 24
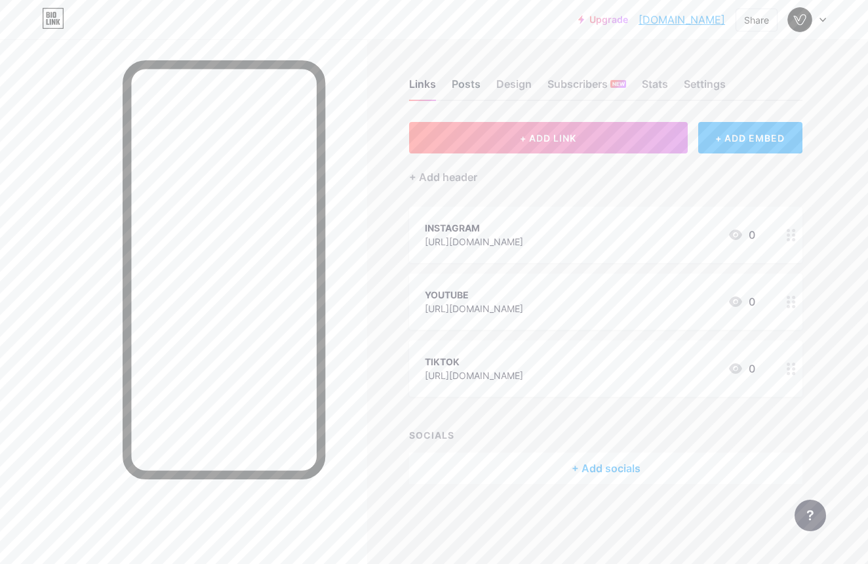
click at [454, 92] on div "Posts" at bounding box center [466, 88] width 29 height 24
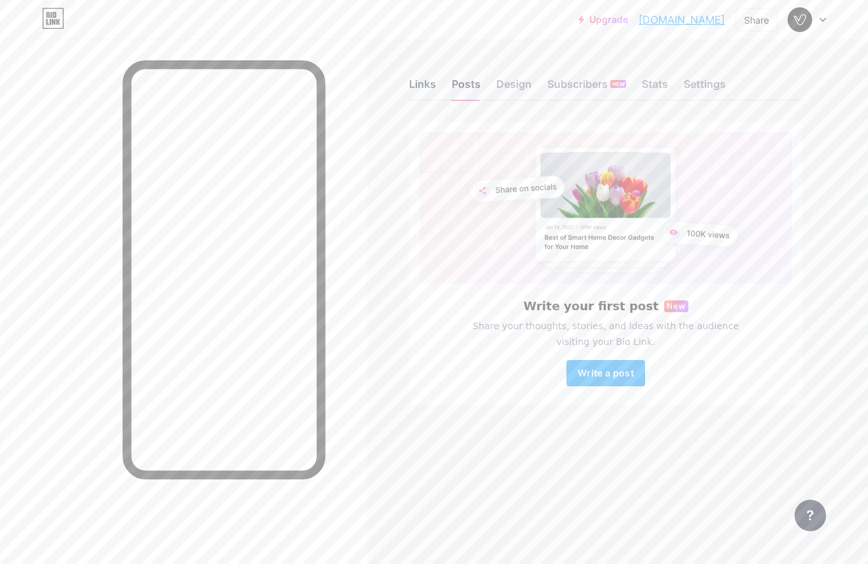
click at [417, 88] on div "Links" at bounding box center [422, 88] width 27 height 24
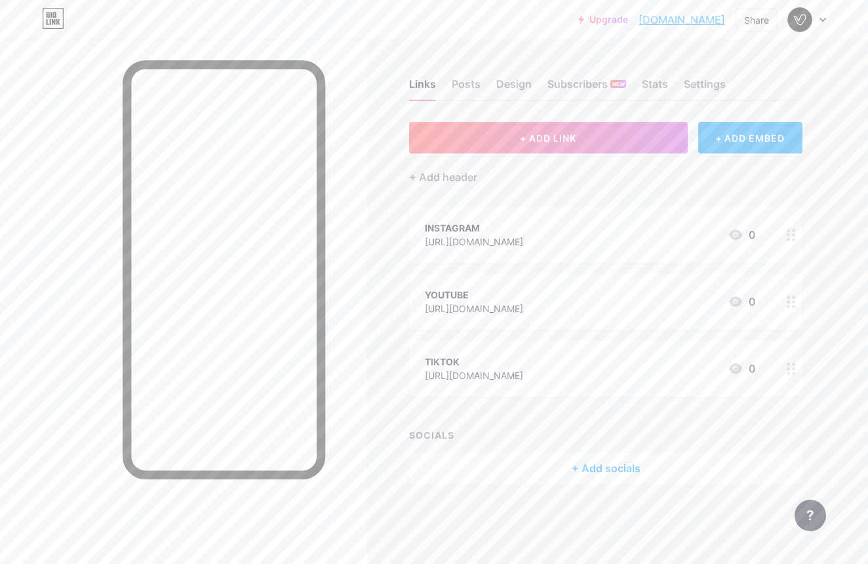
click at [577, 461] on div "+ Add socials" at bounding box center [605, 467] width 393 height 31
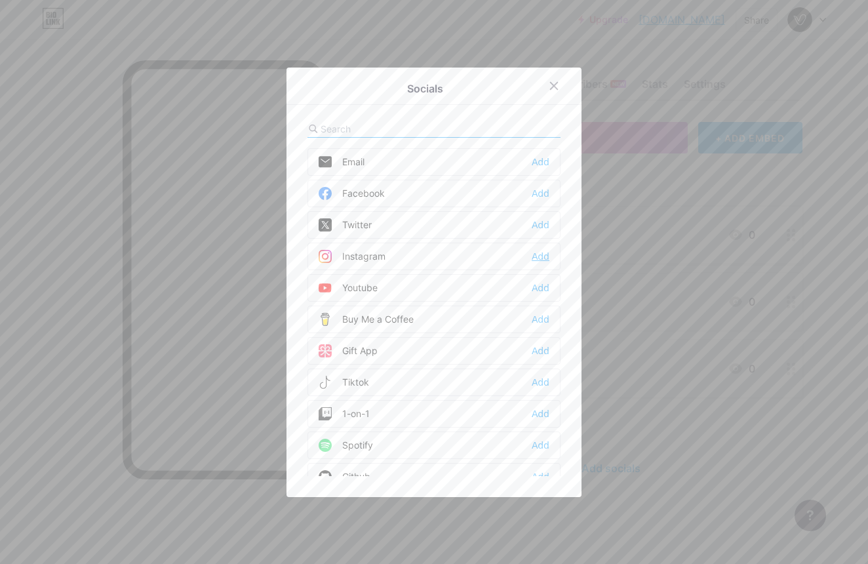
click at [539, 254] on div "Add" at bounding box center [541, 256] width 18 height 13
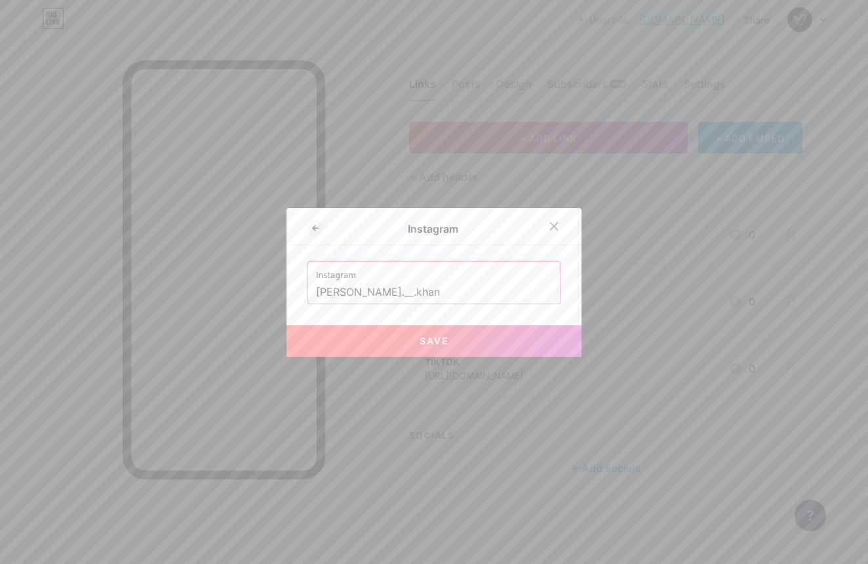
click at [431, 339] on span "Save" at bounding box center [433, 340] width 29 height 11
type input "https://instagram.com/zayaan.__.khan"
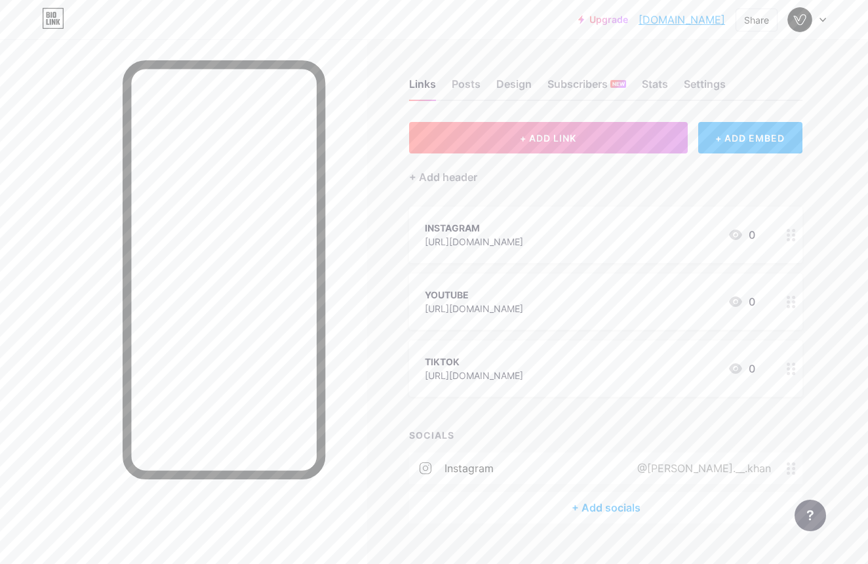
click at [598, 501] on div "+ Add socials" at bounding box center [605, 507] width 393 height 31
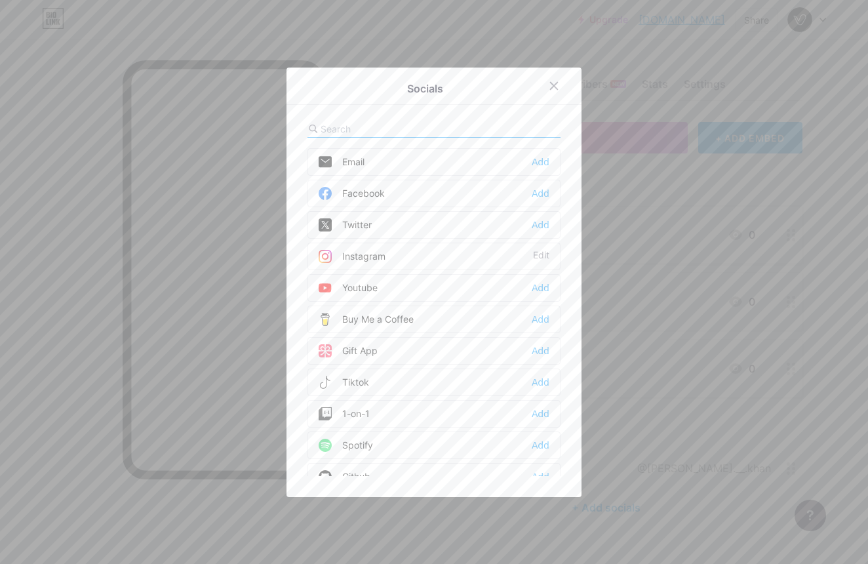
click at [545, 296] on div "Youtube Add" at bounding box center [433, 288] width 253 height 28
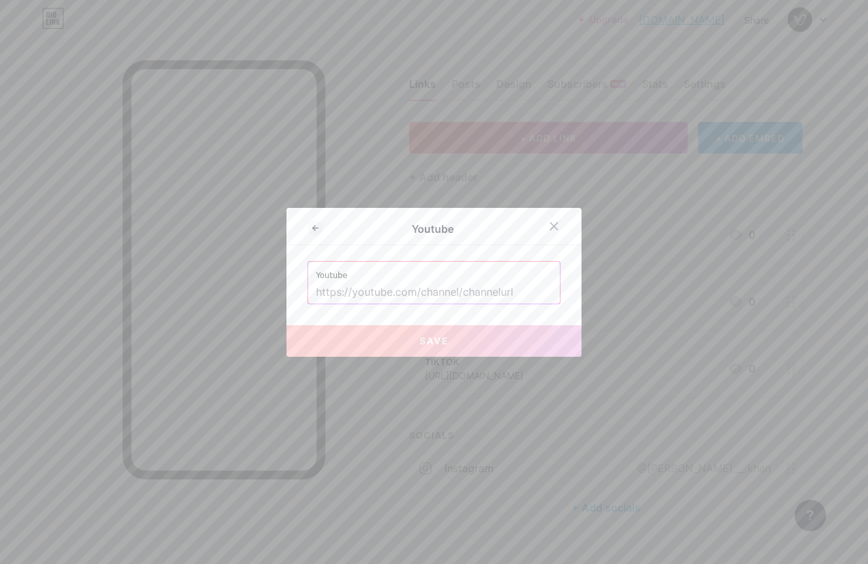
click at [492, 292] on input "text" at bounding box center [434, 292] width 236 height 22
paste input "https://www.tiktok.com/@vezoramotiv?is_from_webapp=1&sender_device=pc"
type input "https://www.tiktok.com/@vezoramotiv?is_from_webapp=1&sender_device=pc"
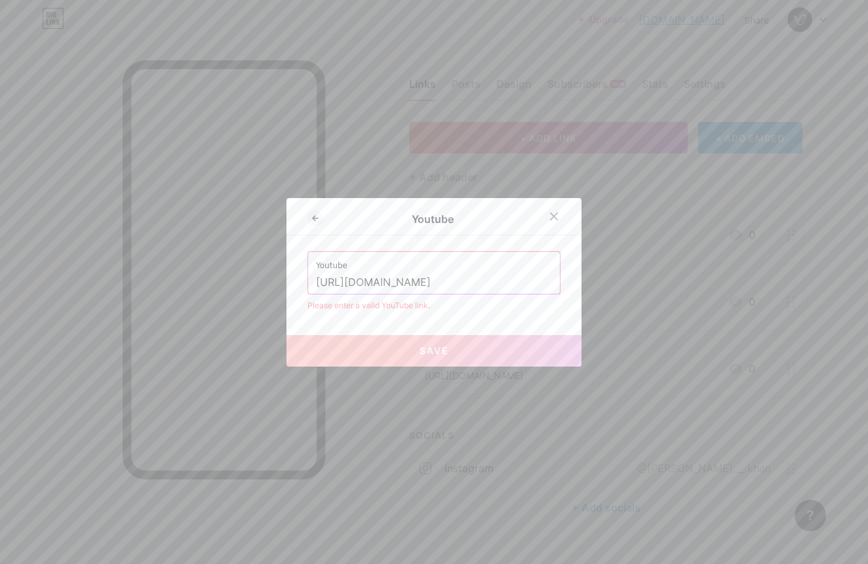
click at [470, 277] on input "https://www.tiktok.com/@vezoramotiv?is_from_webapp=1&sender_device=pc" at bounding box center [434, 282] width 236 height 22
paste input "https://youtube.com/@vezoramotiv?si=5OWx6ru2aMF6-1Yr"
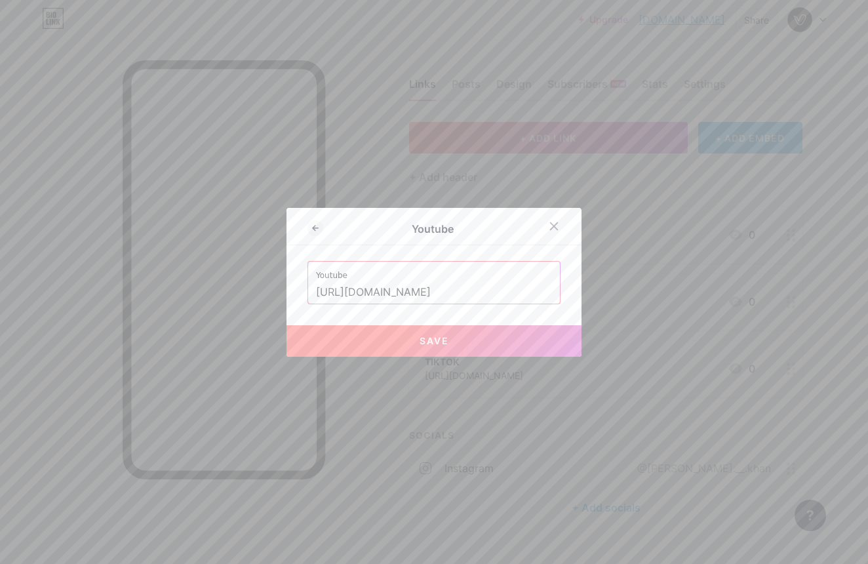
type input "https://youtube.com/@vezoramotiv?si=5OWx6ru2aMF6-1Yr"
click at [455, 336] on button "Save" at bounding box center [433, 340] width 295 height 31
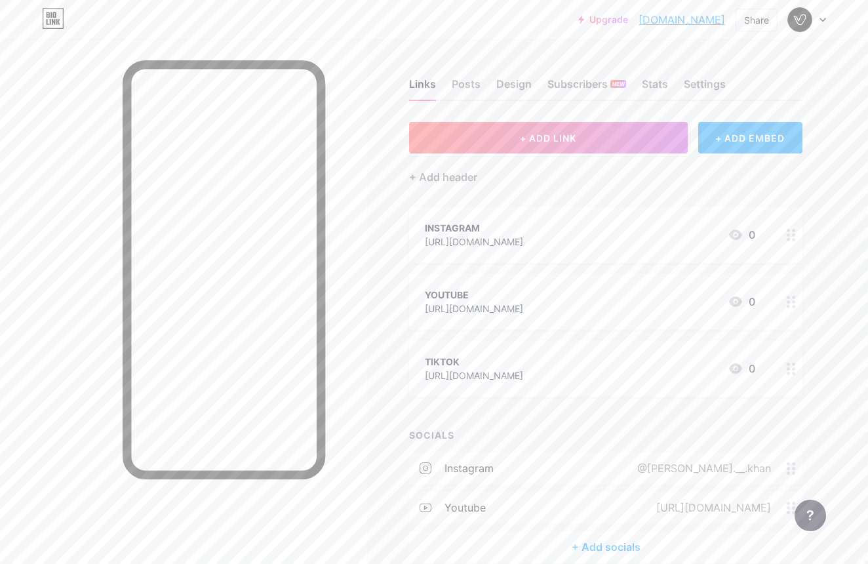
click at [523, 379] on div "https://www.tiktok.com/@vezoramotiv?is_from_webapp=1&sender_device=pc" at bounding box center [474, 375] width 98 height 14
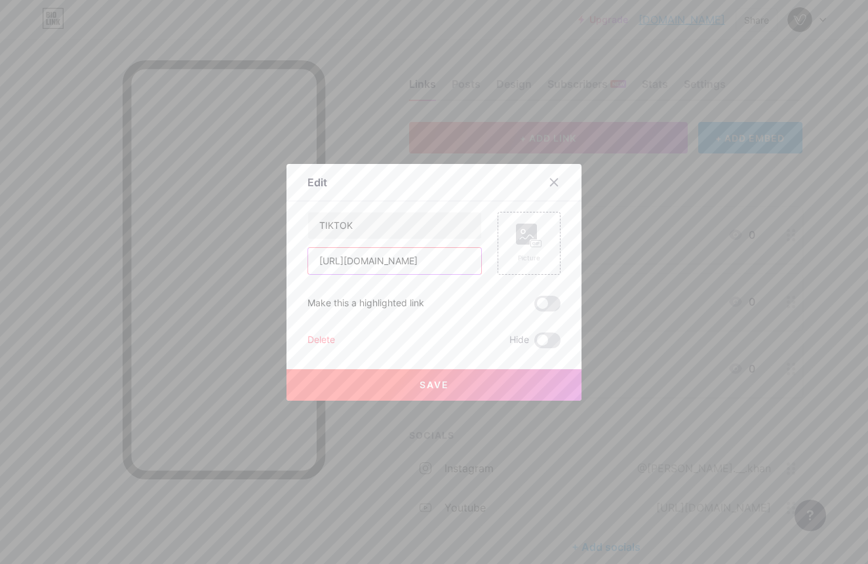
click at [324, 261] on input "https://www.tiktok.com/@vezoramotiv?is_from_webapp=1&sender_device=pc" at bounding box center [394, 261] width 173 height 26
click at [555, 184] on icon at bounding box center [554, 181] width 7 height 7
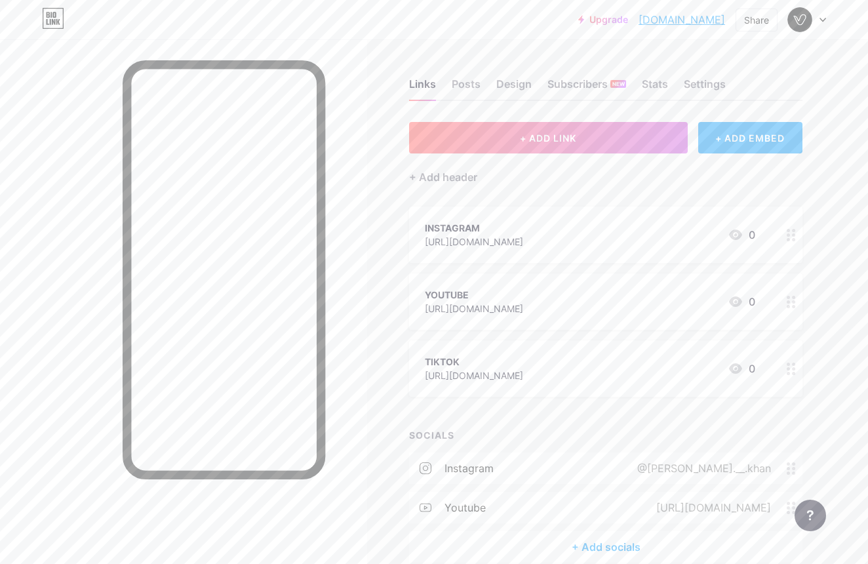
click at [594, 543] on div "+ Add socials" at bounding box center [605, 546] width 393 height 31
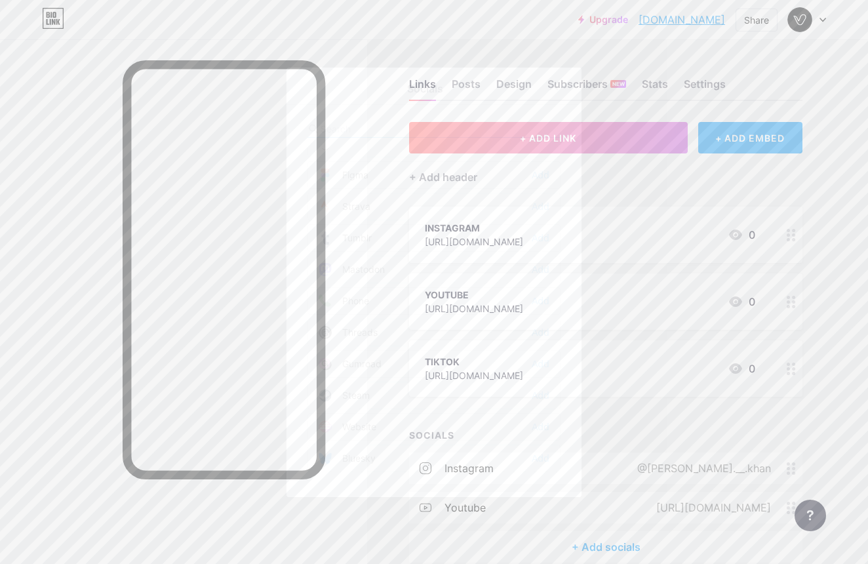
scroll to position [1182, 0]
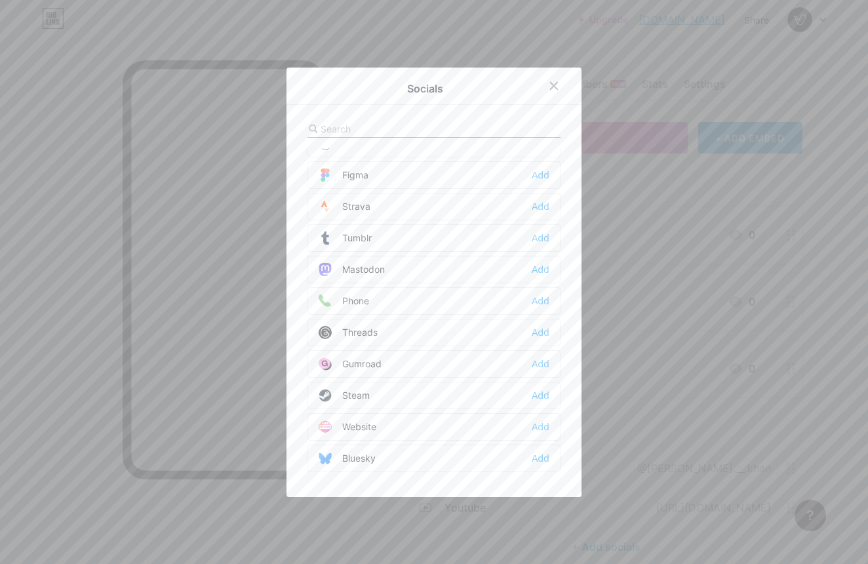
click at [437, 131] on input "text" at bounding box center [392, 129] width 145 height 14
type input "ti"
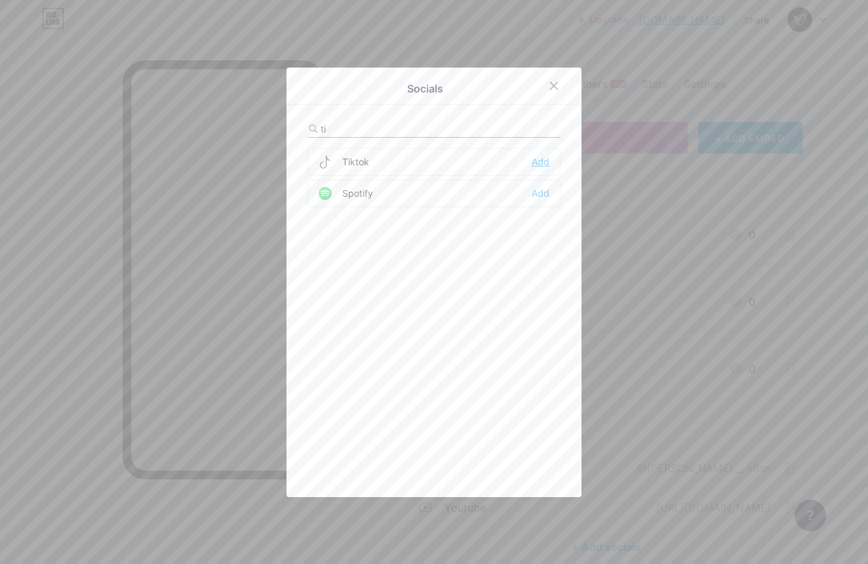
click at [549, 165] on div "Add" at bounding box center [541, 161] width 18 height 13
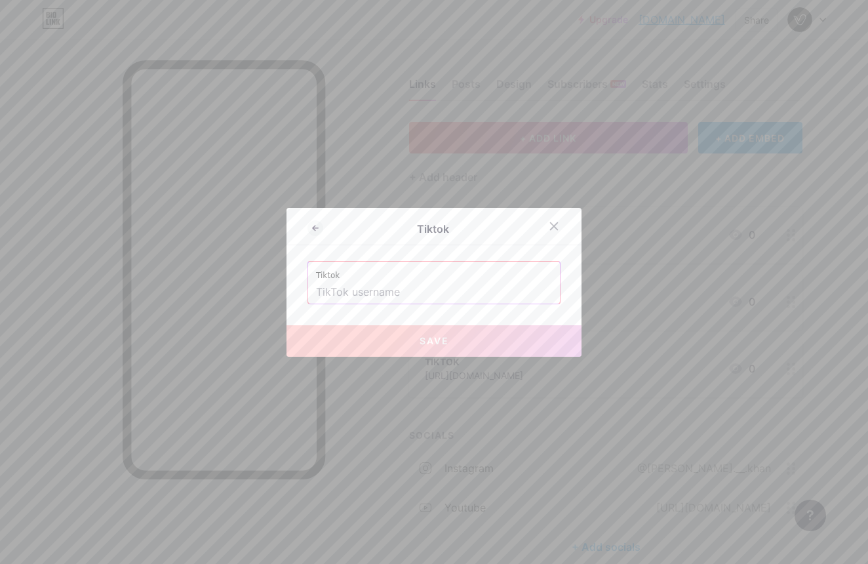
paste input "https://www.tiktok.com/@vezoramotiv?is_from_webapp=1&sender_device=pc"
type input "https://www.tiktok.com/@vezoramotiv?is_from_webapp=1&sender_device=pc"
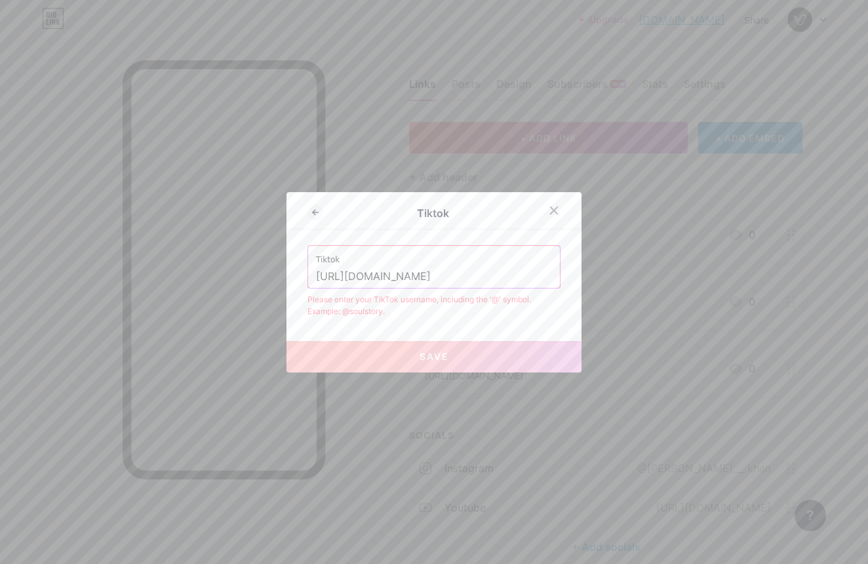
click at [459, 277] on input "https://www.tiktok.com/@vezoramotiv?is_from_webapp=1&sender_device=pc" at bounding box center [434, 276] width 236 height 22
click at [459, 276] on input "https://www.tiktok.com/@vezoramotiv?is_from_webapp=1&sender_device=pc" at bounding box center [434, 276] width 236 height 22
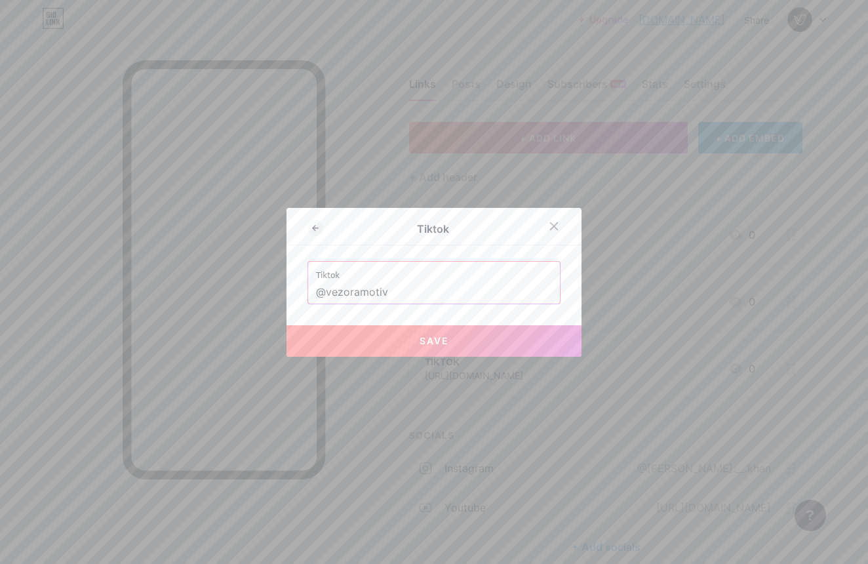
click at [436, 348] on button "Save" at bounding box center [433, 340] width 295 height 31
type input "https://tiktok.com/@vezoramotiv"
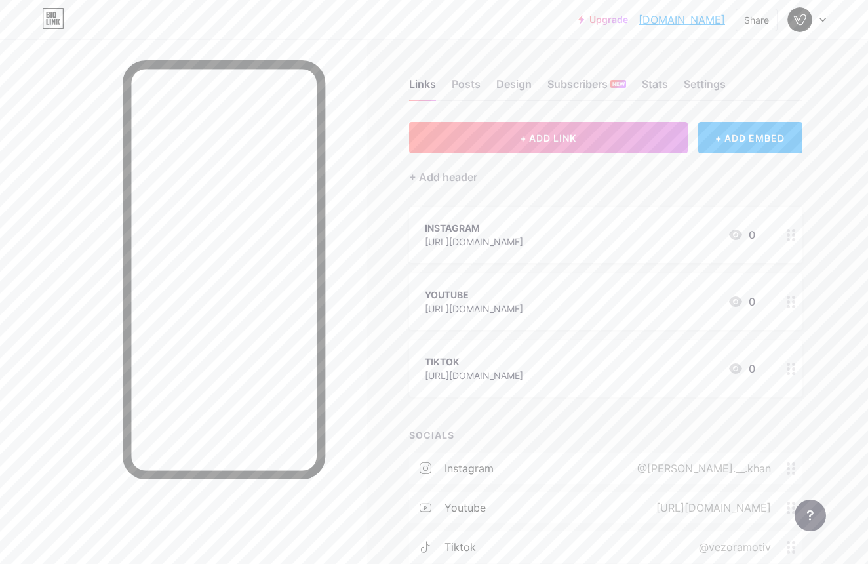
click at [793, 245] on div at bounding box center [791, 234] width 22 height 56
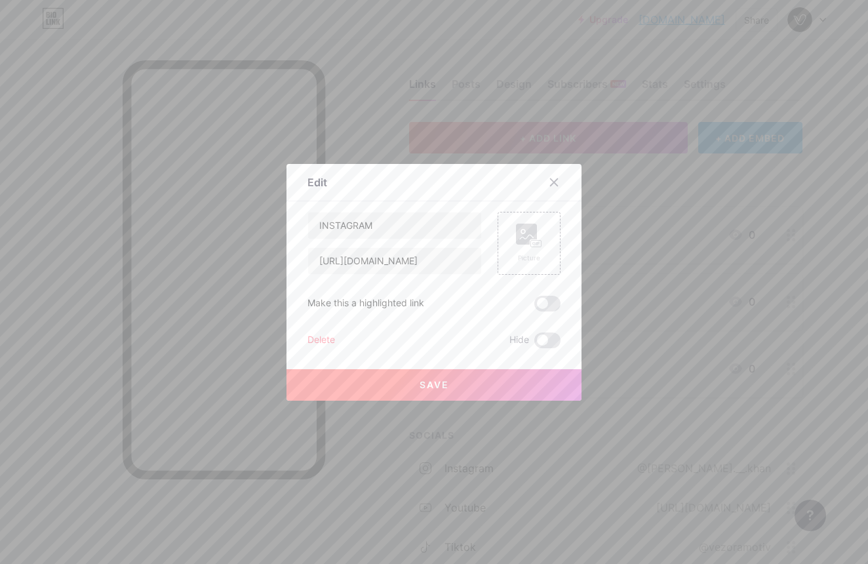
click at [325, 341] on div "Delete" at bounding box center [321, 340] width 28 height 16
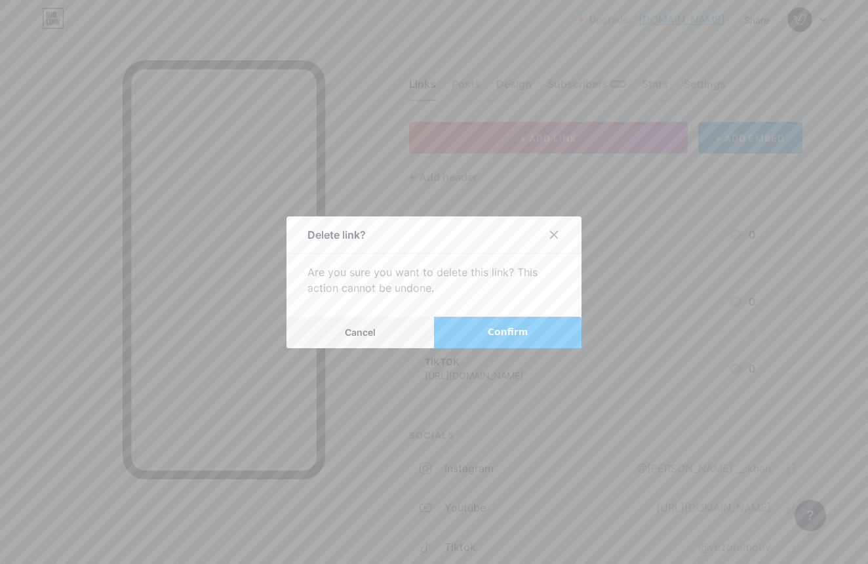
click at [533, 330] on button "Confirm" at bounding box center [507, 332] width 147 height 31
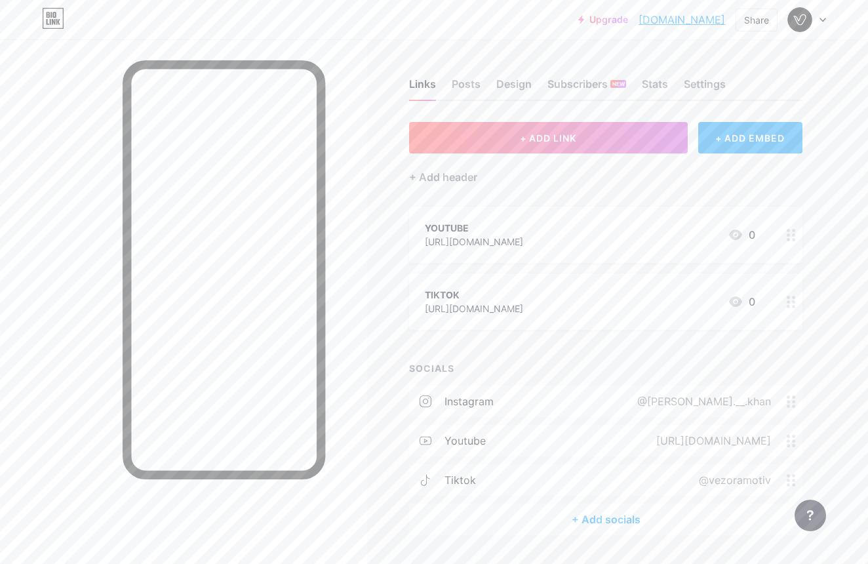
click at [790, 296] on icon at bounding box center [790, 302] width 9 height 12
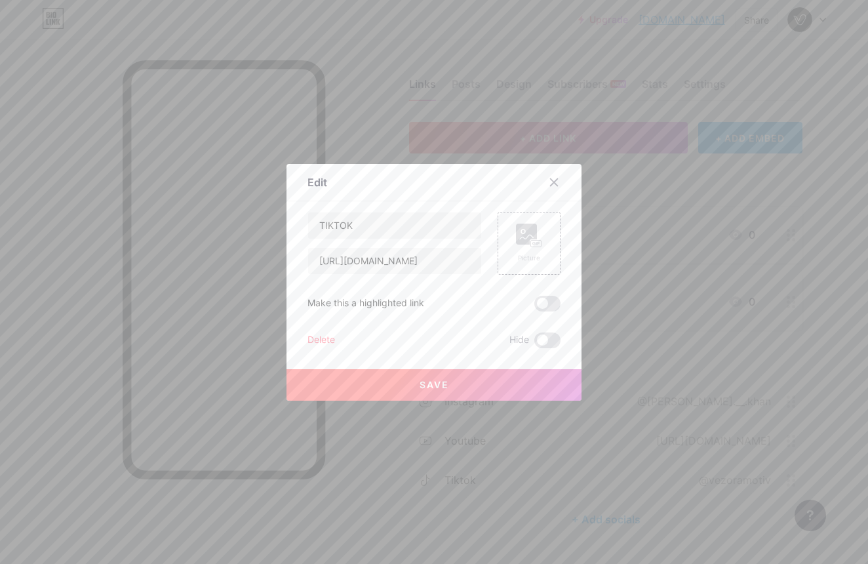
click at [312, 334] on div "Delete" at bounding box center [321, 340] width 28 height 16
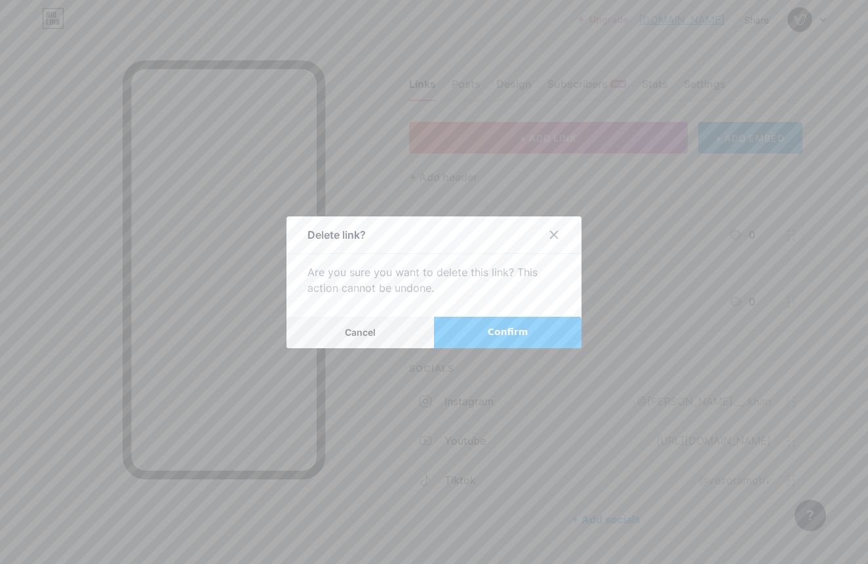
click at [477, 323] on button "Confirm" at bounding box center [507, 332] width 147 height 31
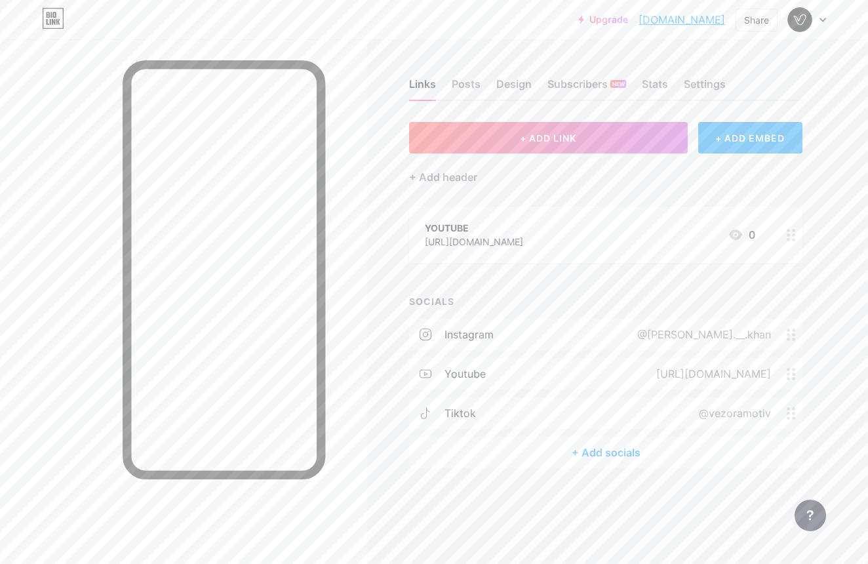
click at [791, 236] on icon at bounding box center [790, 235] width 9 height 12
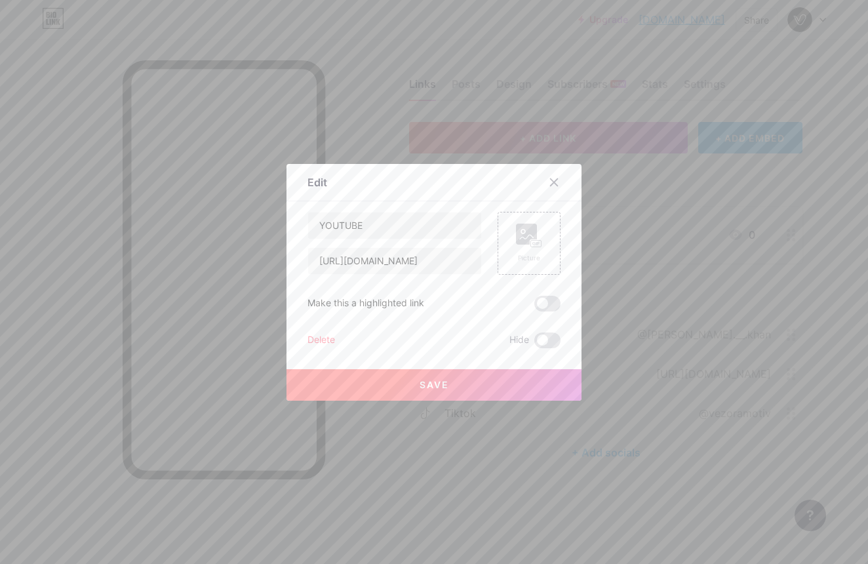
click at [329, 339] on div "Delete" at bounding box center [321, 340] width 28 height 16
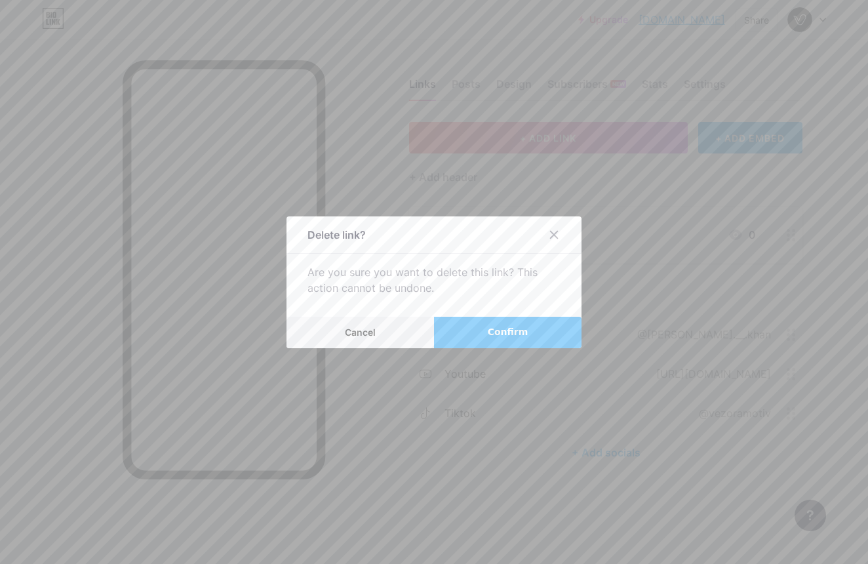
click at [507, 334] on span "Confirm" at bounding box center [508, 332] width 41 height 14
